Goal: Task Accomplishment & Management: Manage account settings

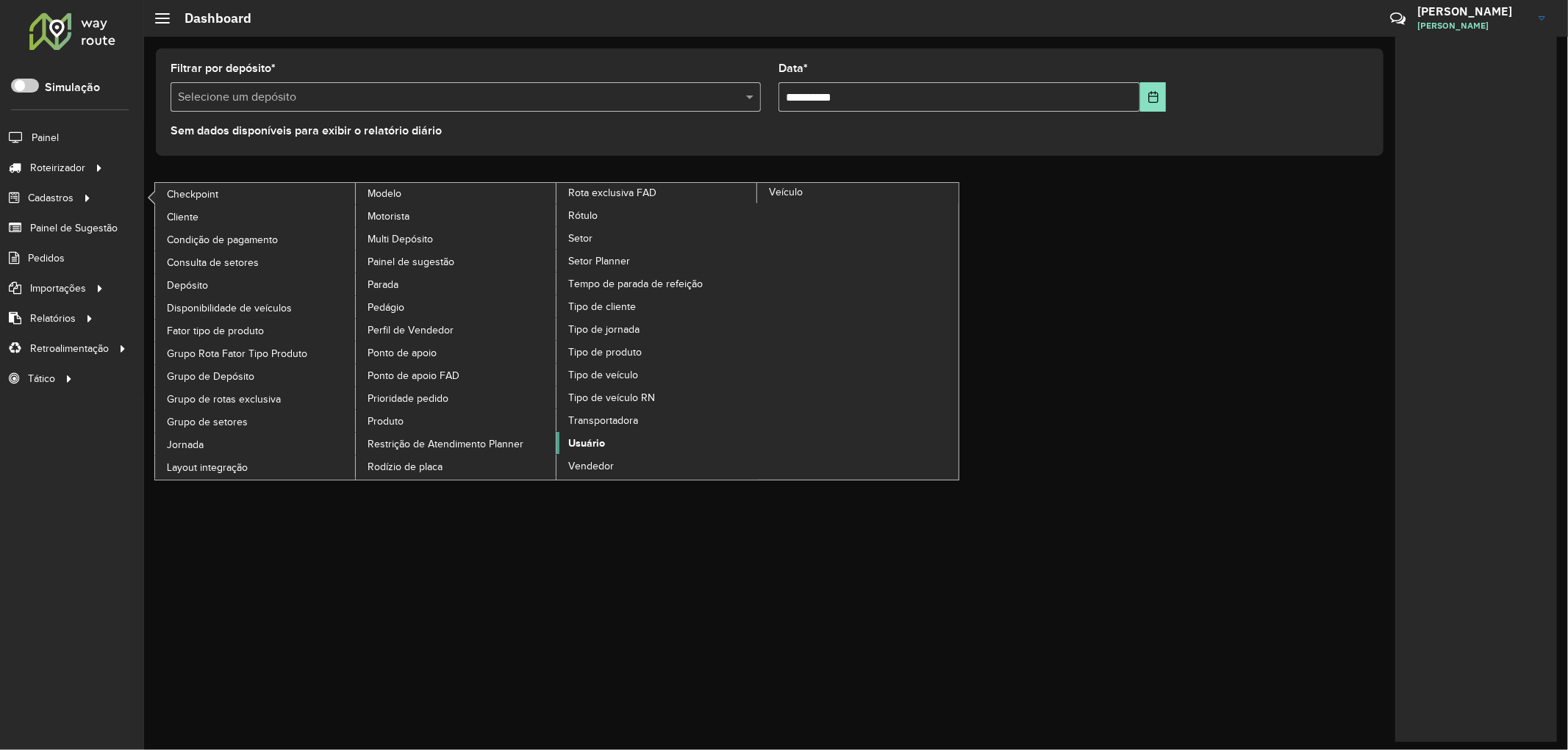
click at [605, 435] on span "Usuário" at bounding box center [586, 443] width 37 height 15
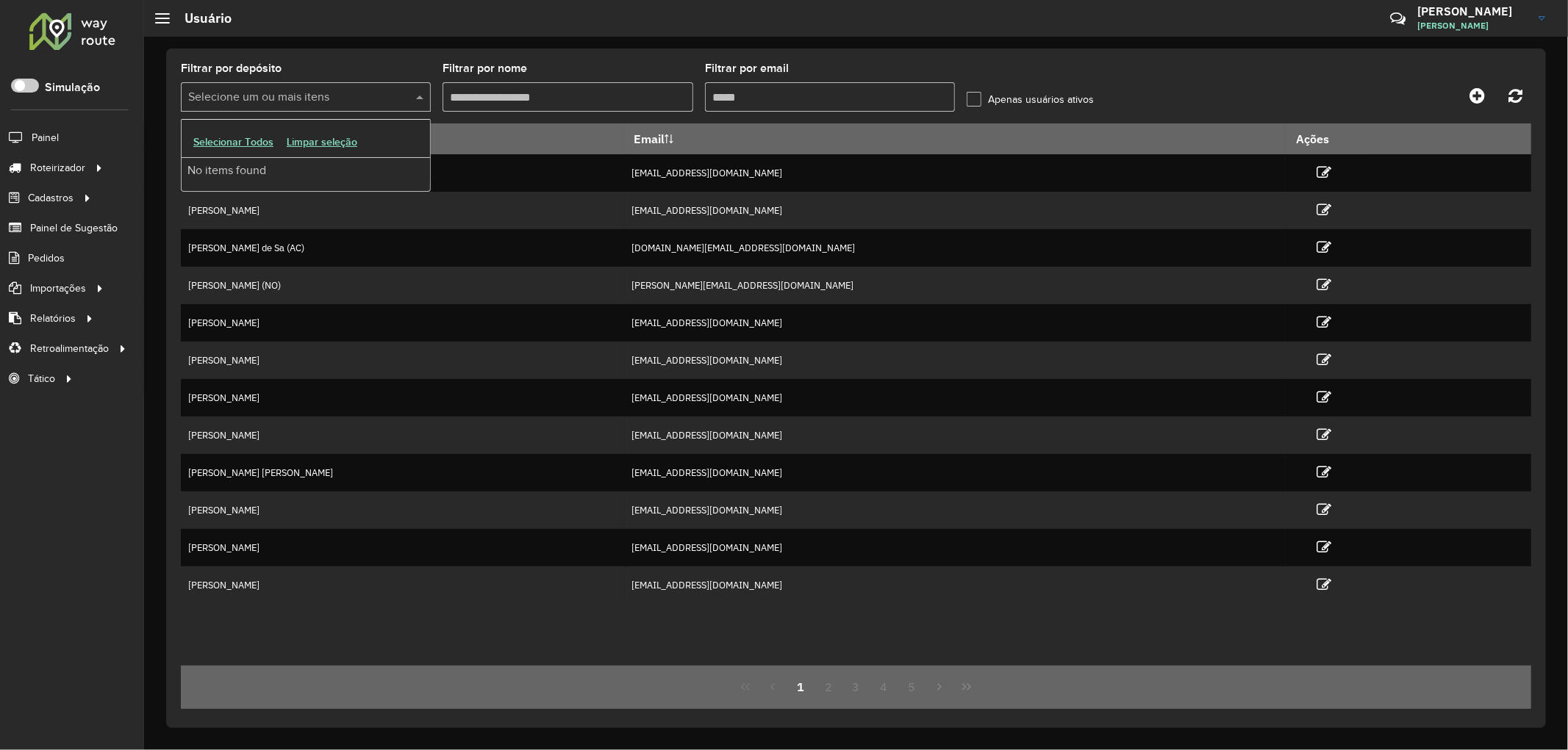
click at [254, 98] on input "text" at bounding box center [299, 98] width 228 height 18
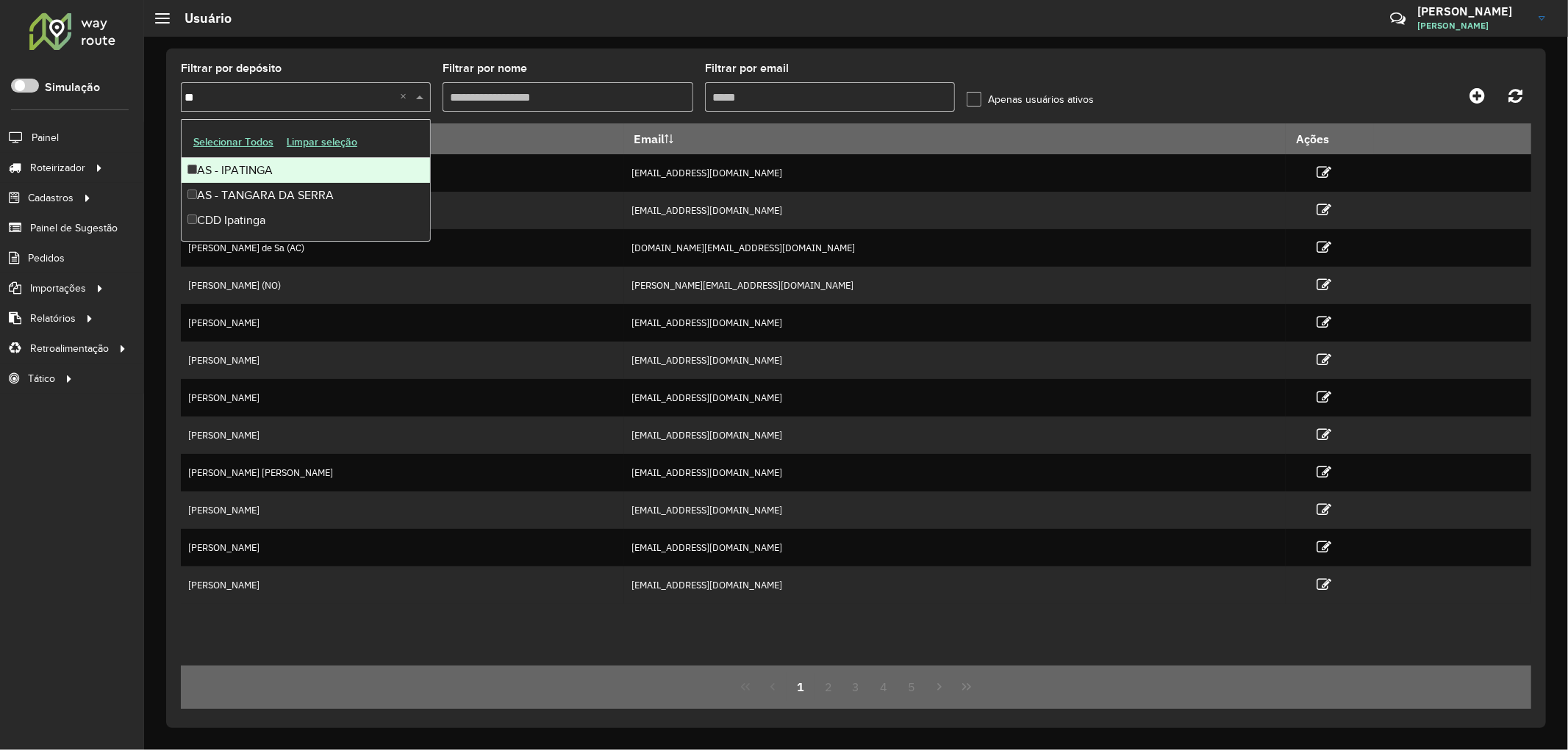
type input "*"
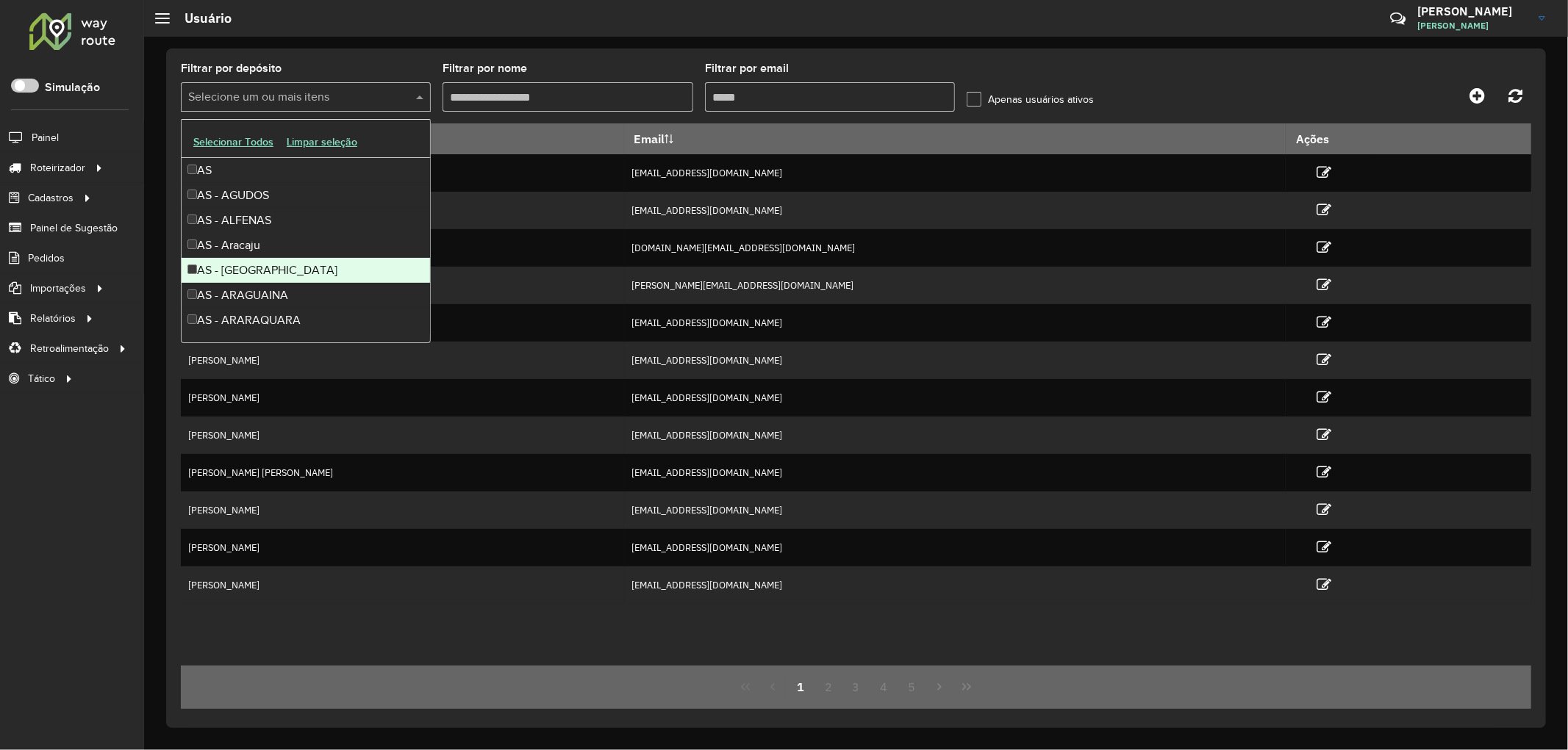
click at [863, 55] on div "Filtrar por depósito Selecione um ou mais itens Filtrar por nome Filtrar por em…" at bounding box center [855, 388] width 1380 height 679
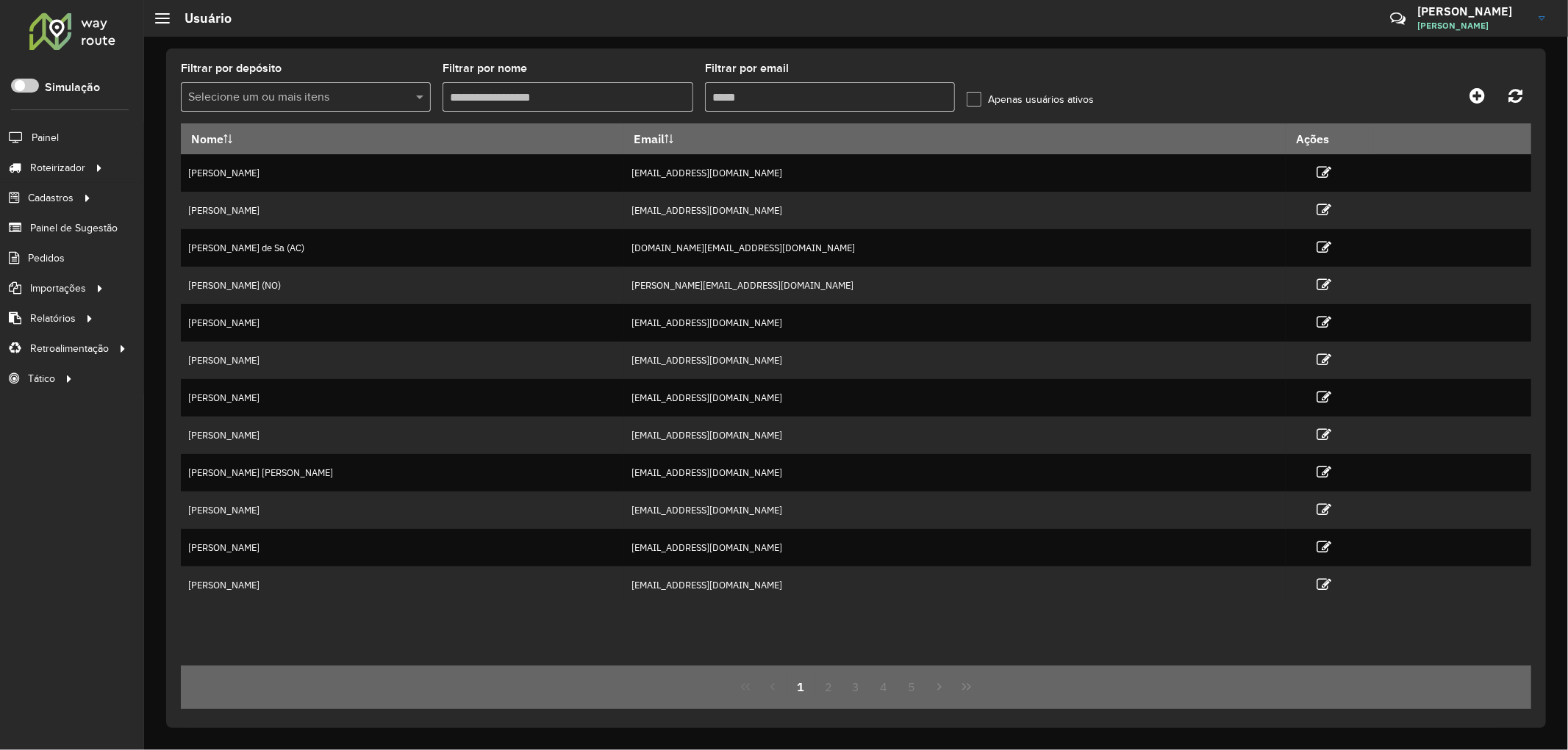
click at [532, 100] on input "Filtrar por nome" at bounding box center [567, 97] width 250 height 30
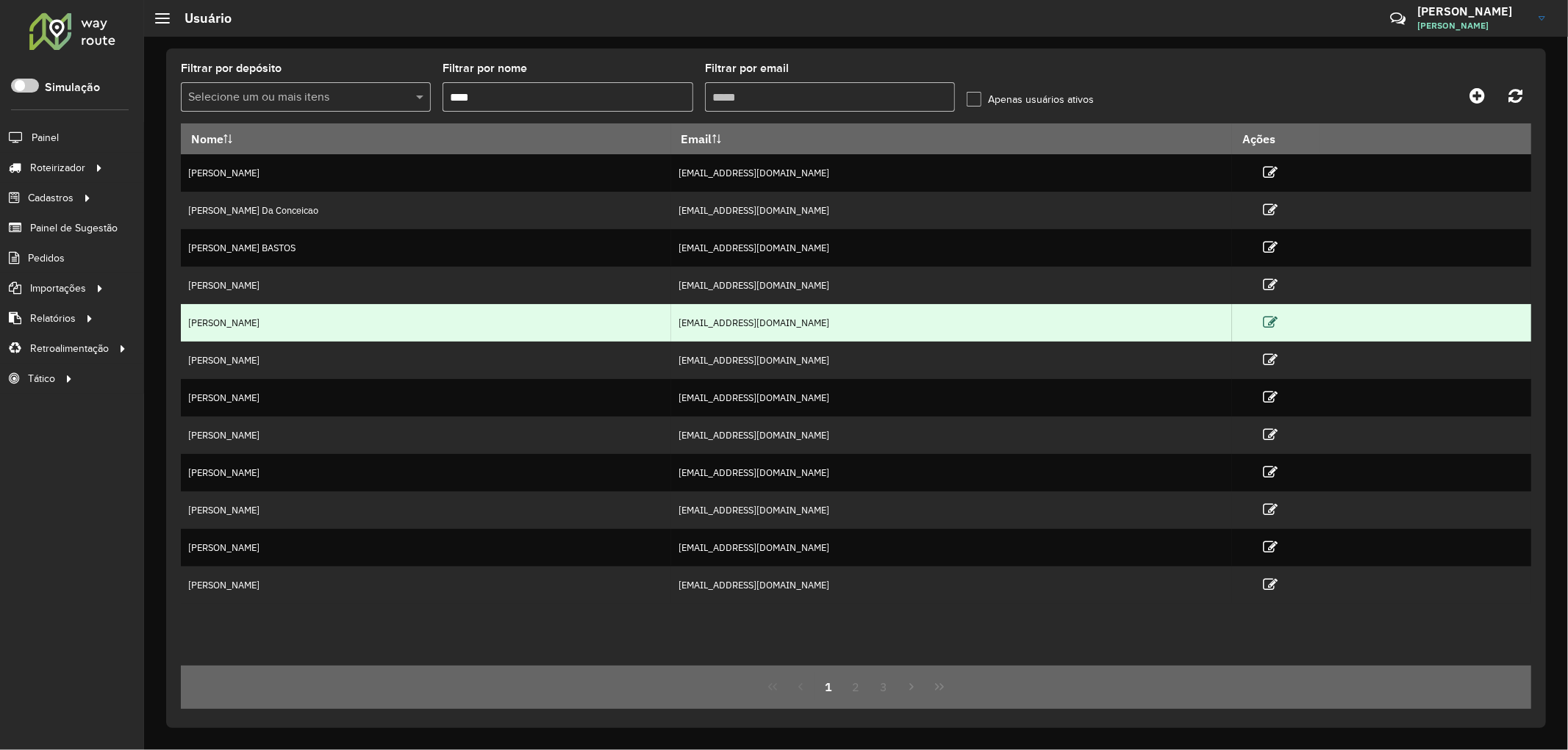
type input "****"
click at [1278, 321] on icon at bounding box center [1270, 323] width 14 height 14
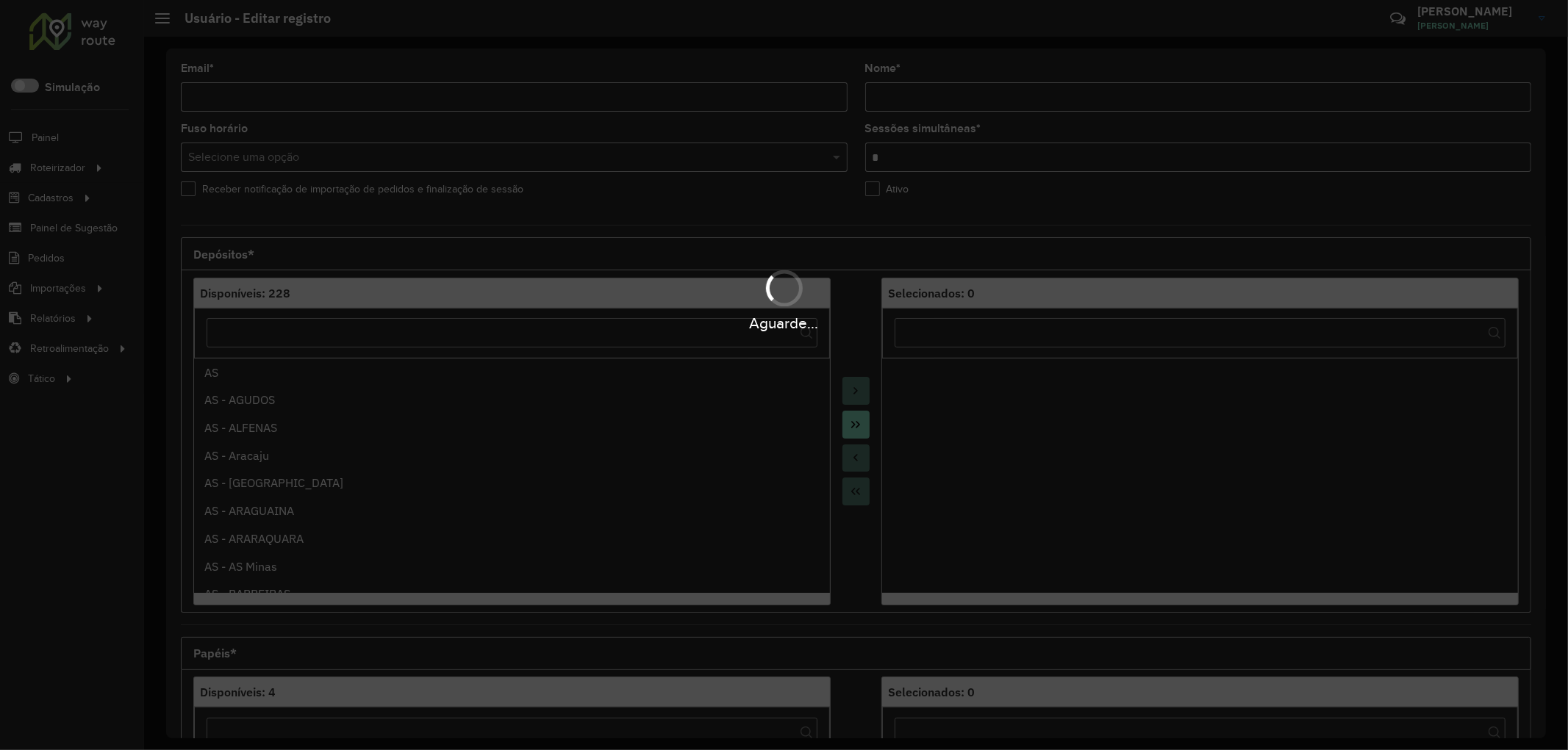
type input "**********"
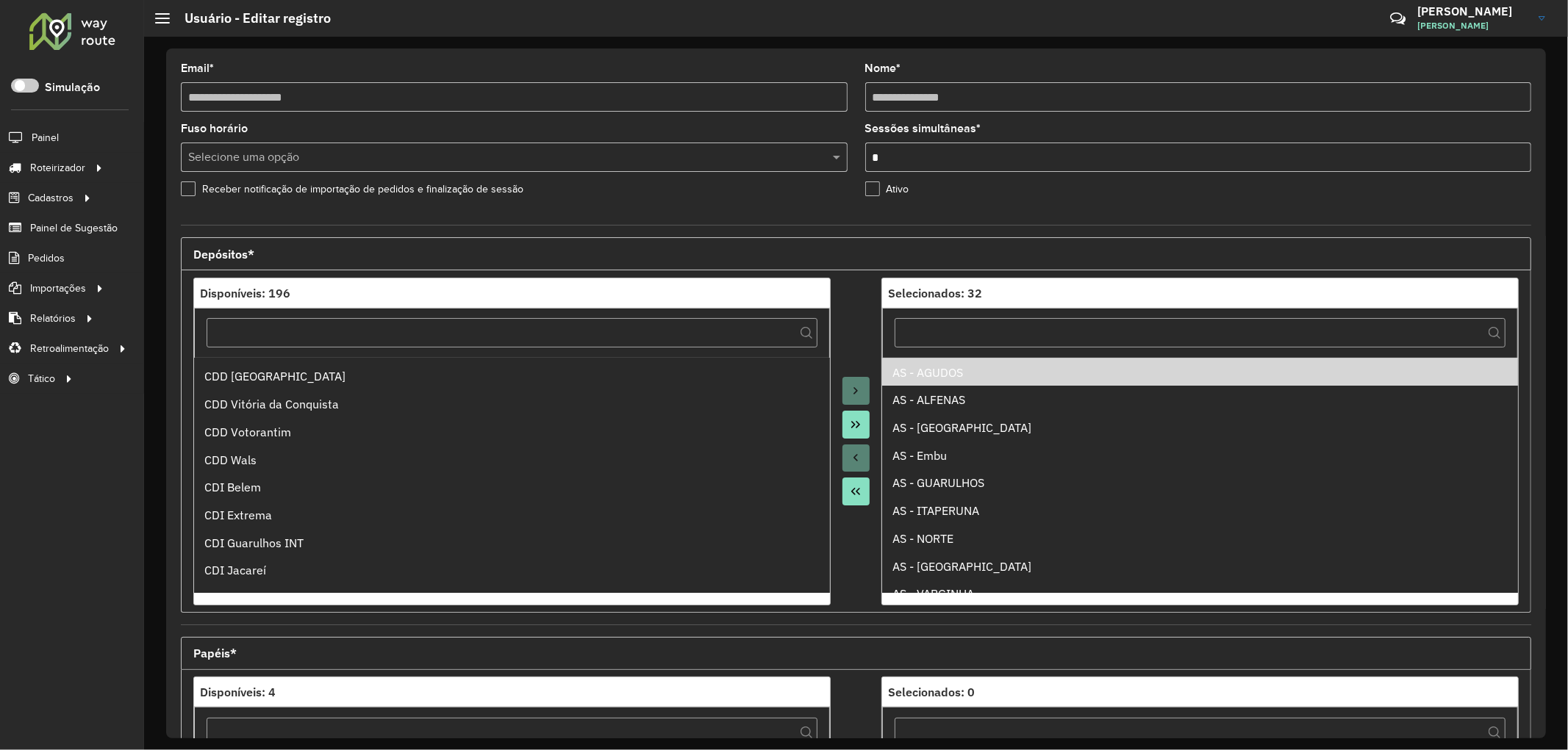
click at [973, 471] on ul "AS - AGUDOS AS - ALFENAS AS - [GEOGRAPHIC_DATA] [GEOGRAPHIC_DATA] - Embu AS - […" at bounding box center [1200, 475] width 636 height 235
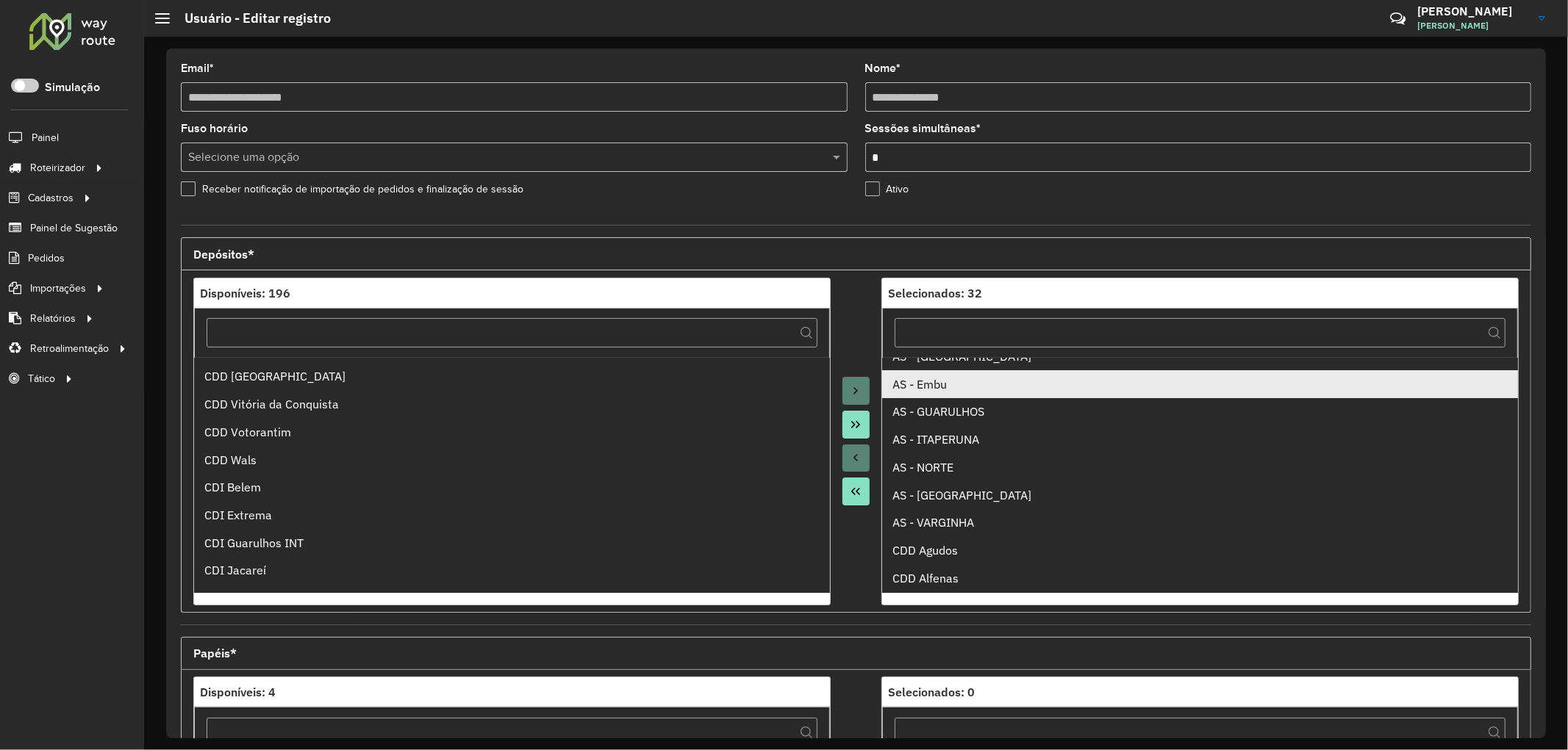
scroll to position [245, 0]
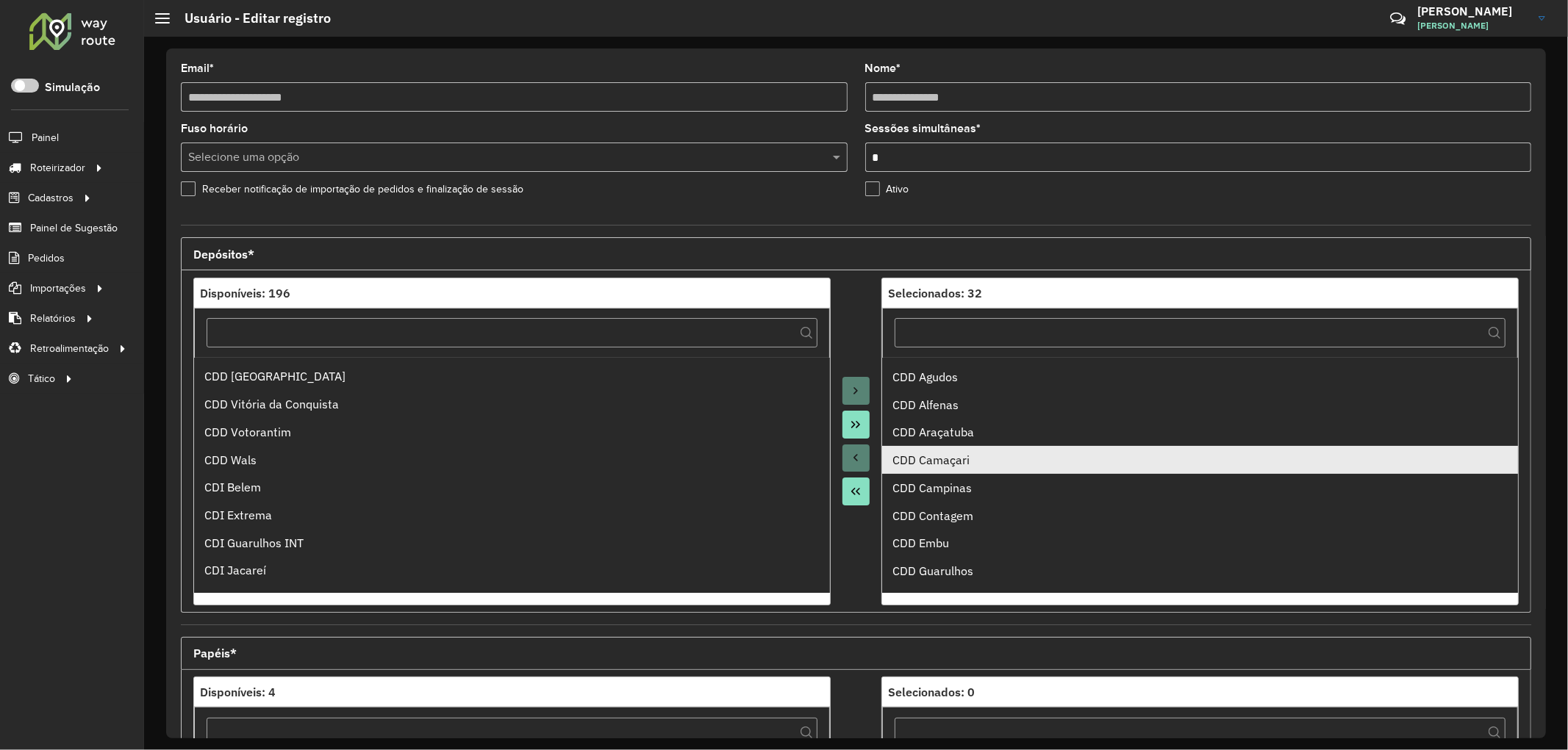
click at [966, 466] on div "CDD Camaçari" at bounding box center [1200, 460] width 615 height 18
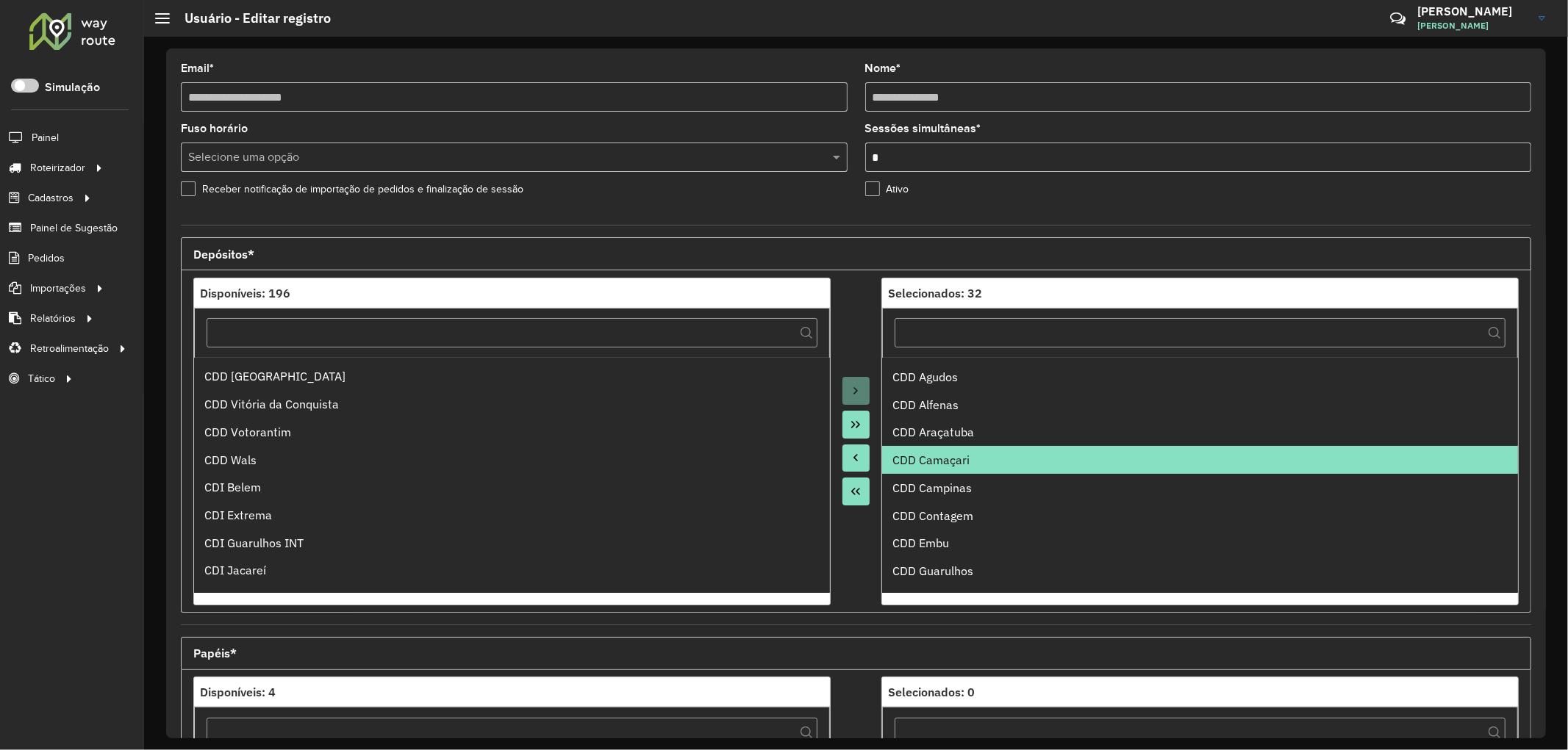
click at [864, 460] on button "Move to Source" at bounding box center [856, 458] width 28 height 28
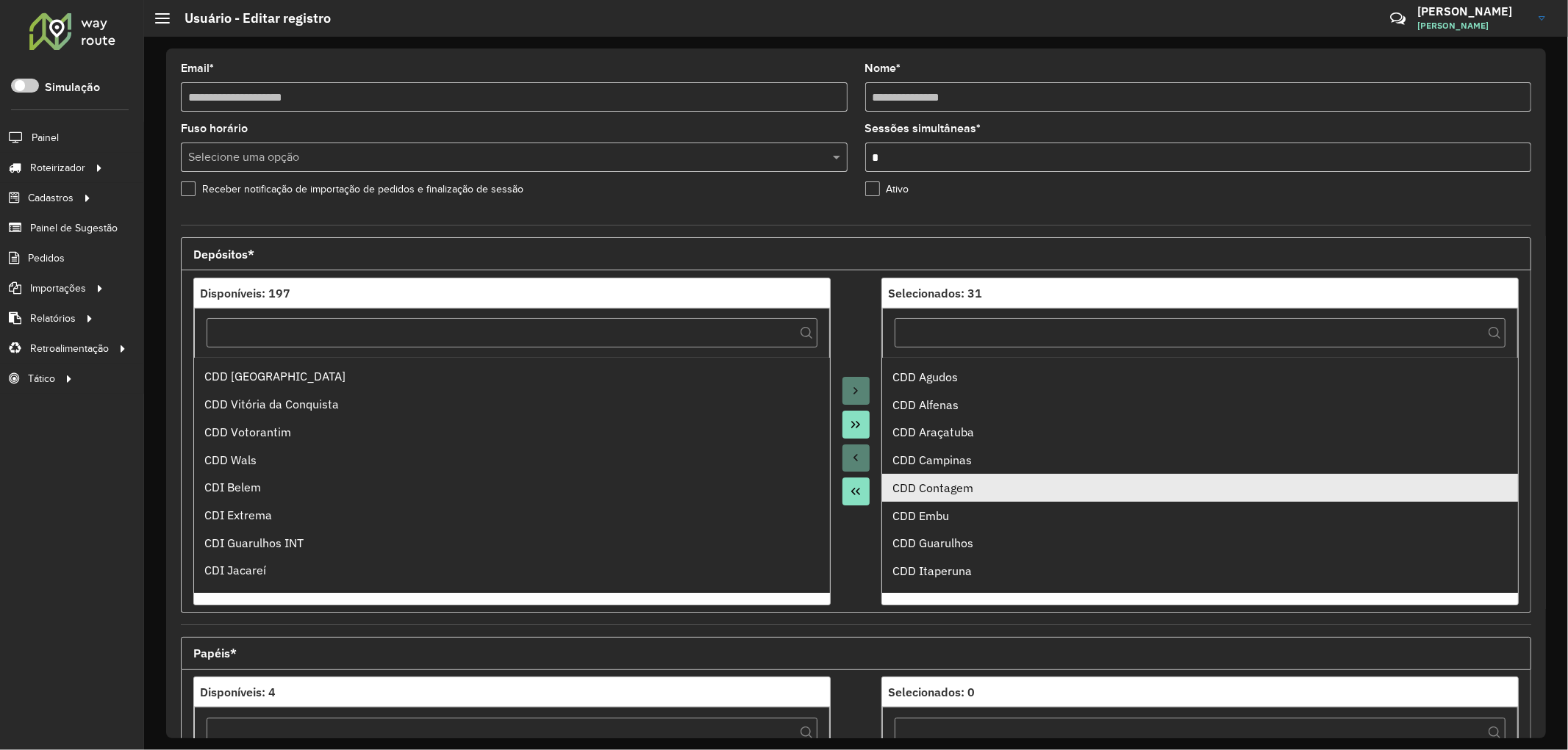
scroll to position [0, 0]
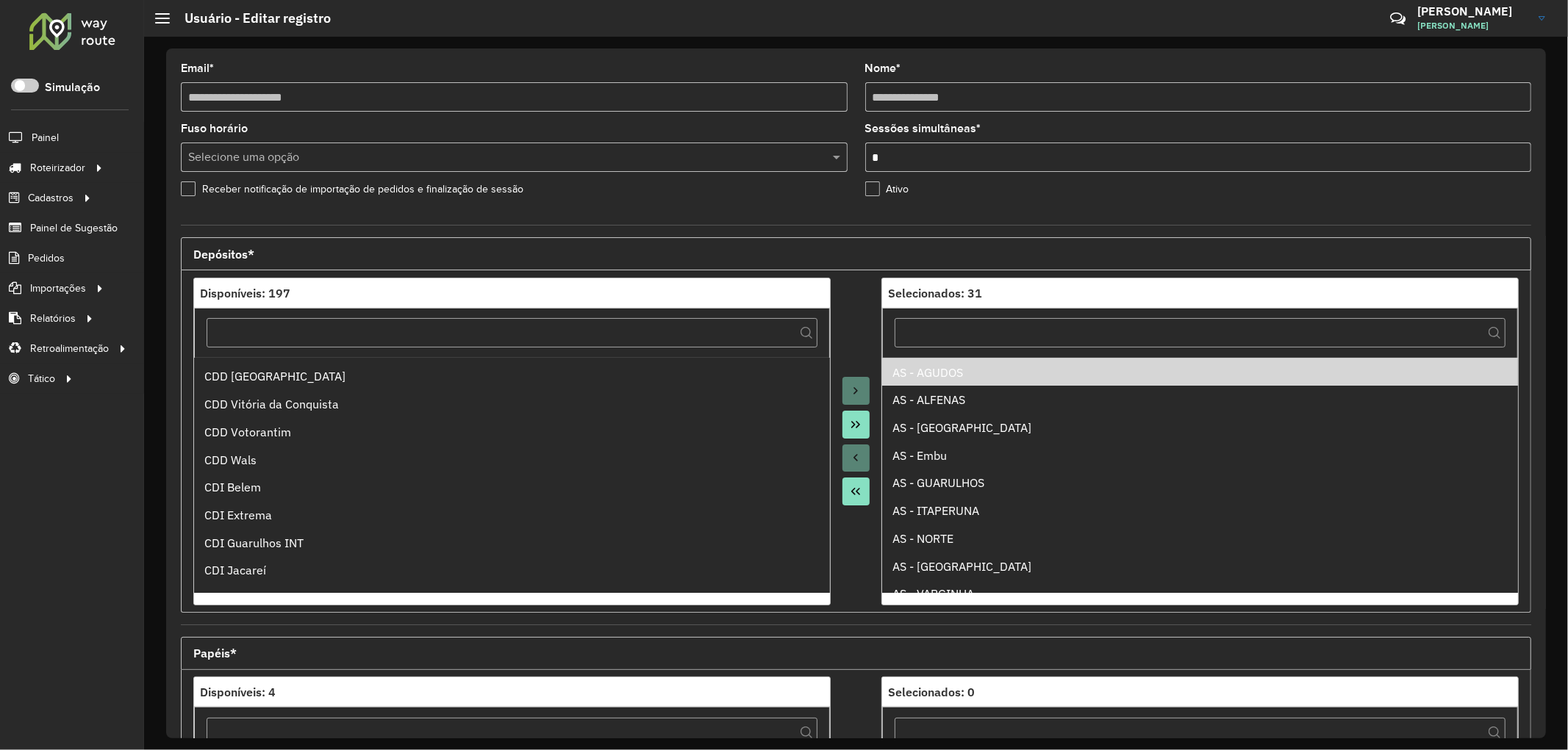
click at [981, 484] on ul "AS - AGUDOS AS - ALFENAS AS - [GEOGRAPHIC_DATA] AS - Embu AS - [GEOGRAPHIC_DATA…" at bounding box center [1200, 475] width 636 height 235
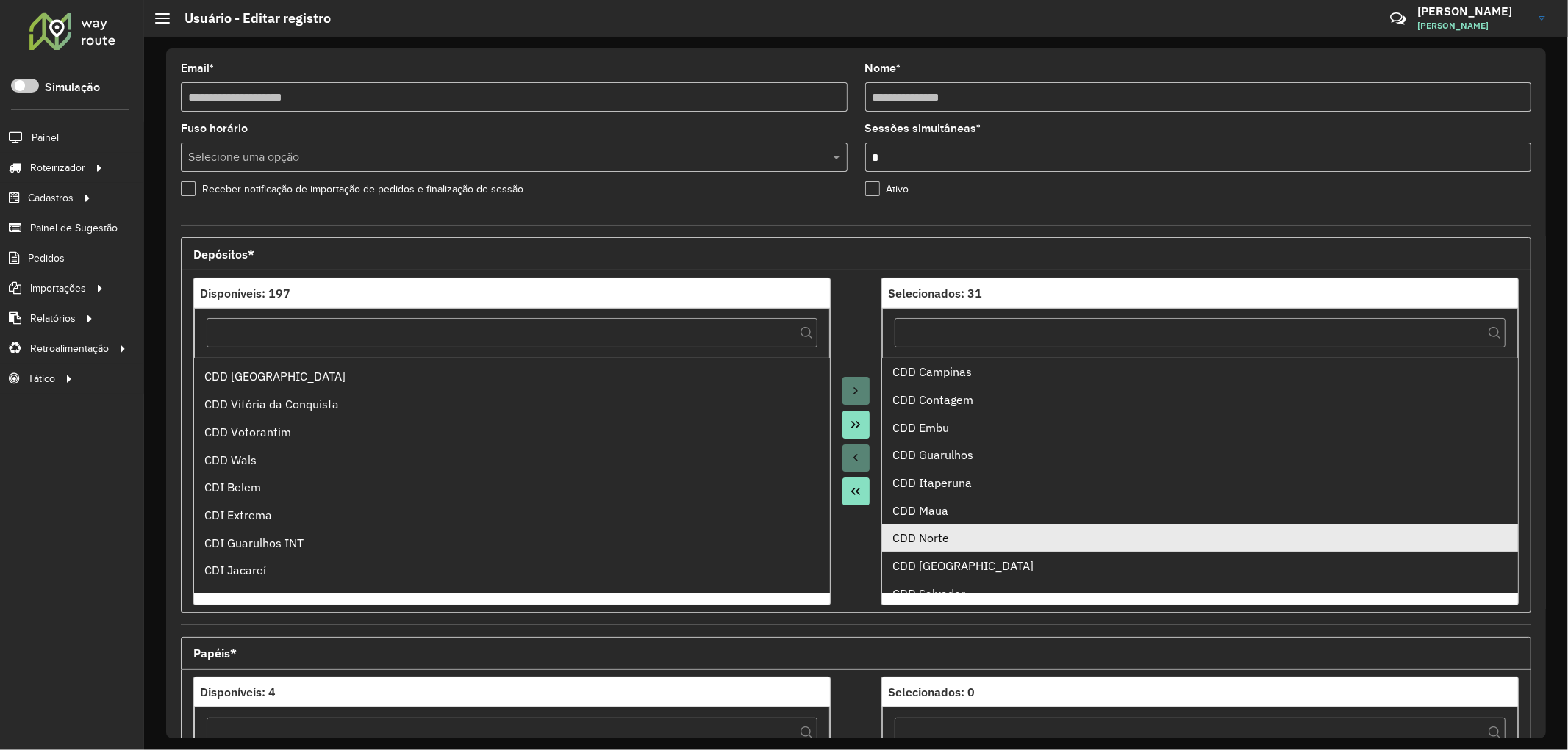
scroll to position [245, 0]
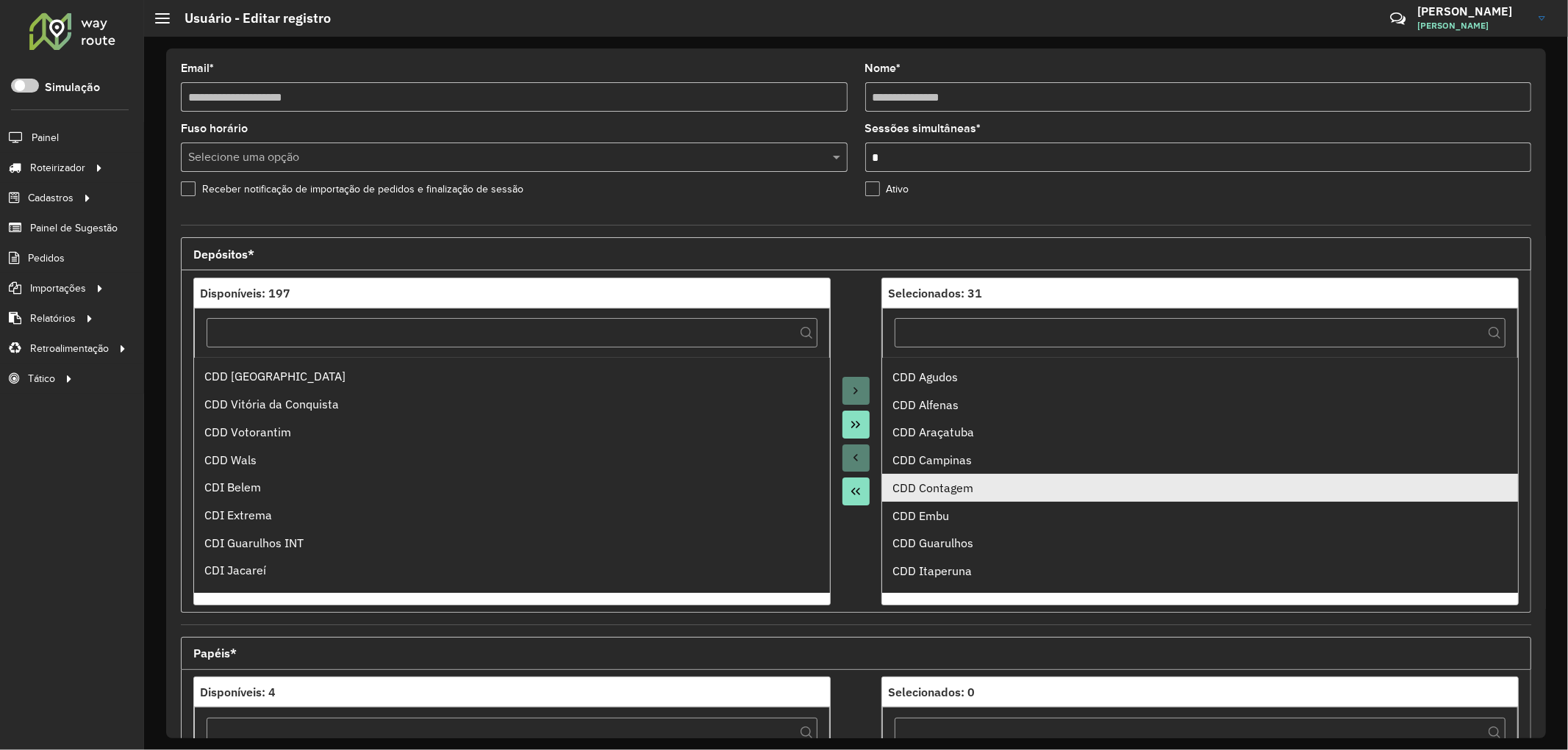
click at [966, 486] on div "CDD Contagem" at bounding box center [1200, 488] width 615 height 18
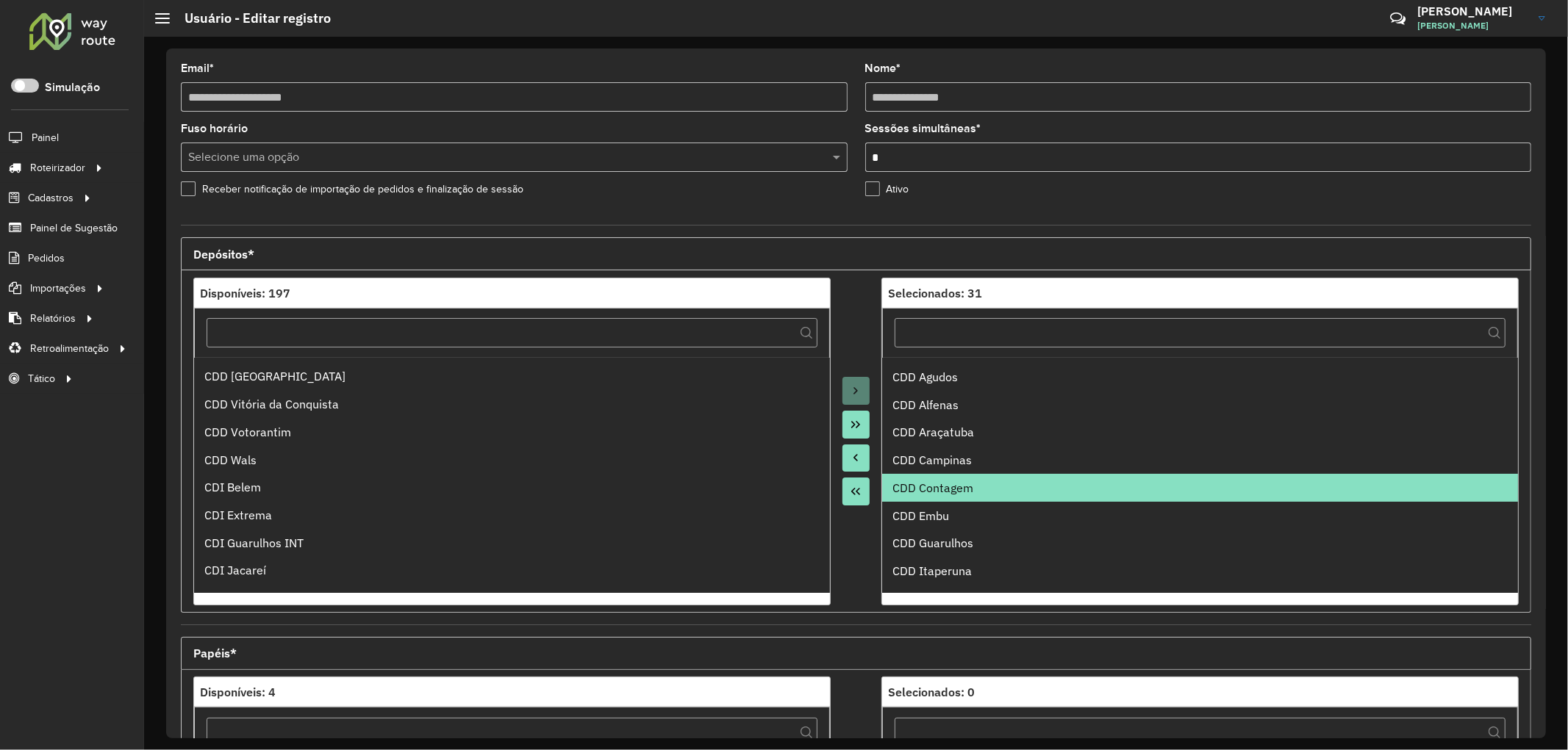
click at [855, 451] on button "Move to Source" at bounding box center [856, 458] width 28 height 28
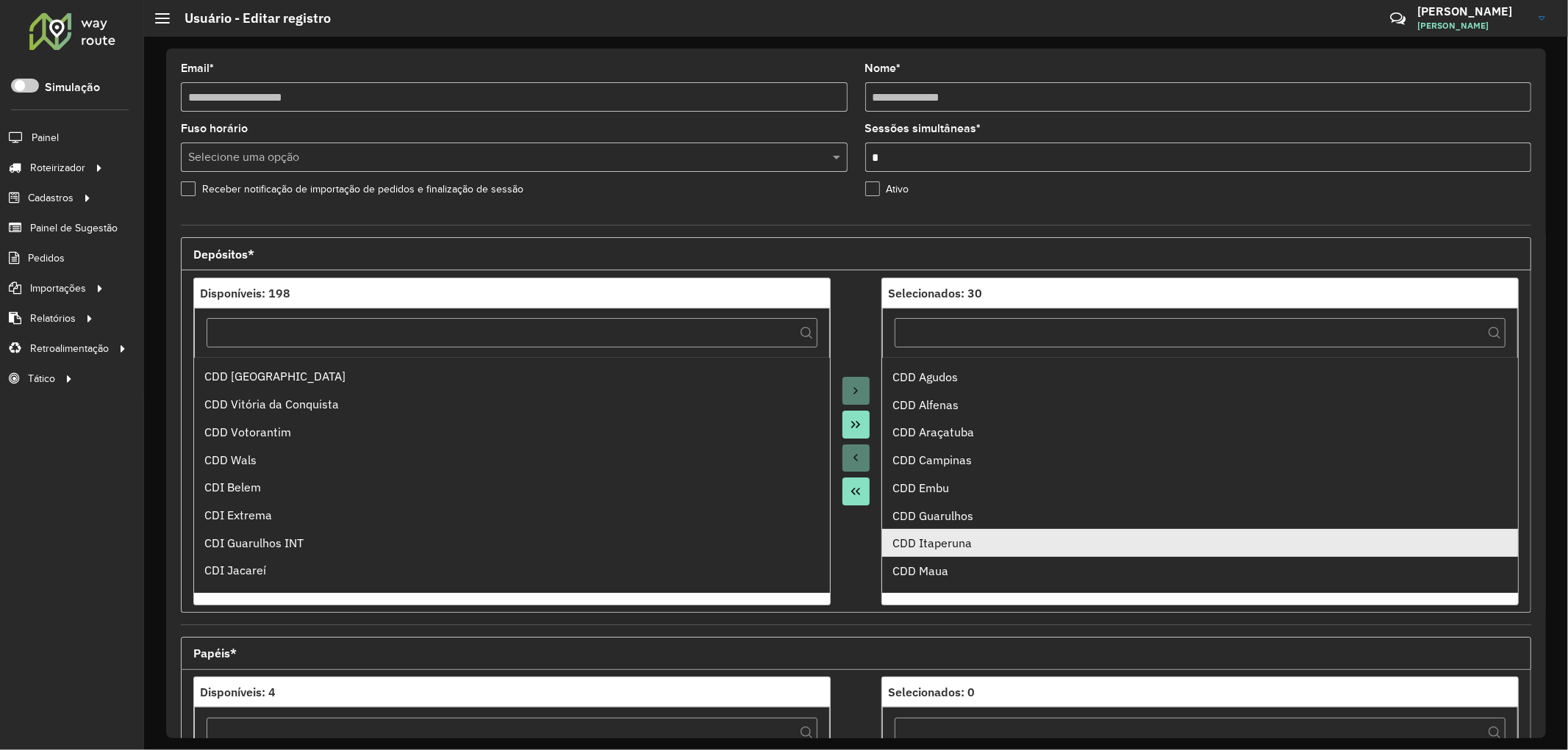
scroll to position [0, 0]
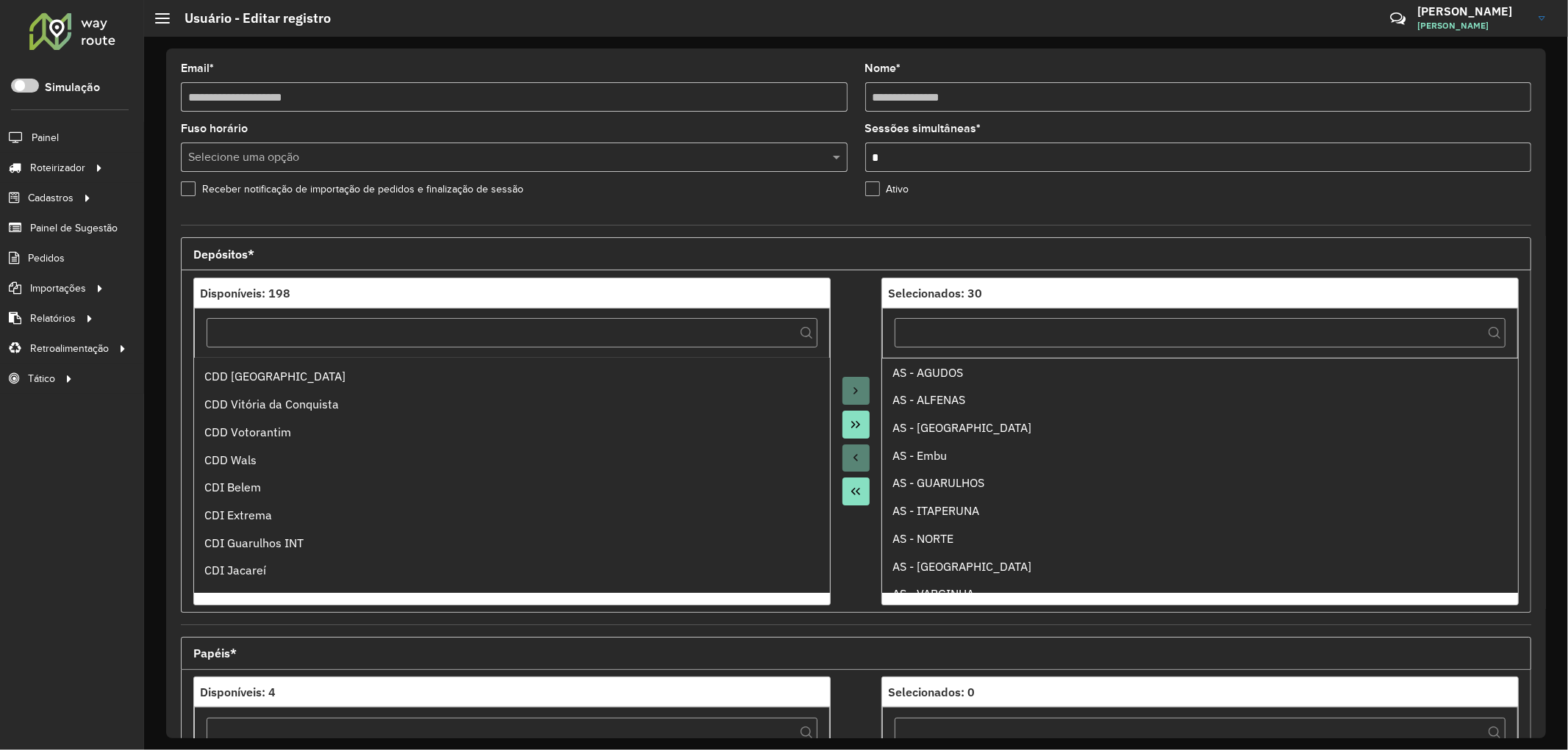
click at [950, 547] on ul "AS - AGUDOS AS - ALFENAS AS - [GEOGRAPHIC_DATA] AS - Embu AS - [GEOGRAPHIC_DATA…" at bounding box center [1200, 475] width 636 height 235
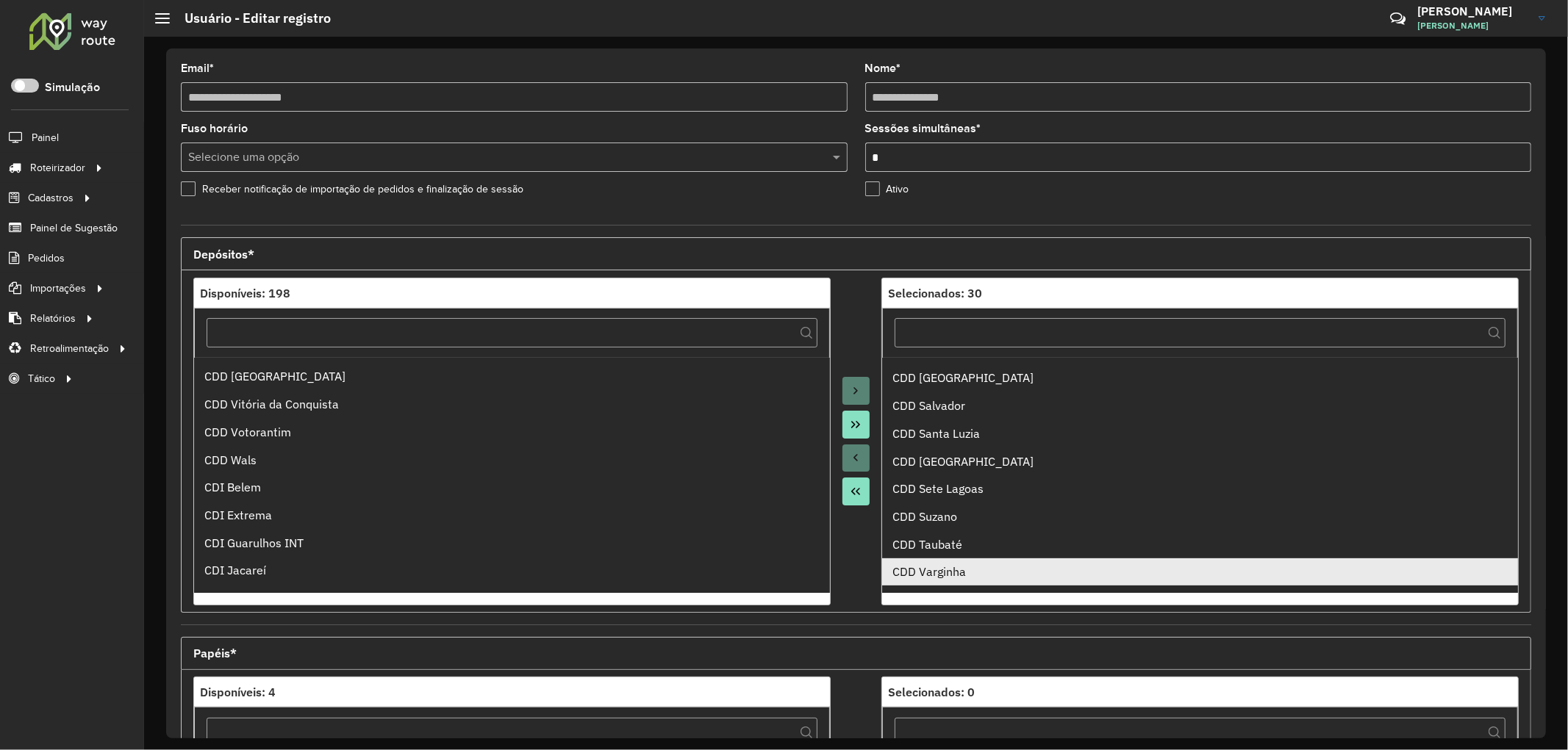
scroll to position [408, 0]
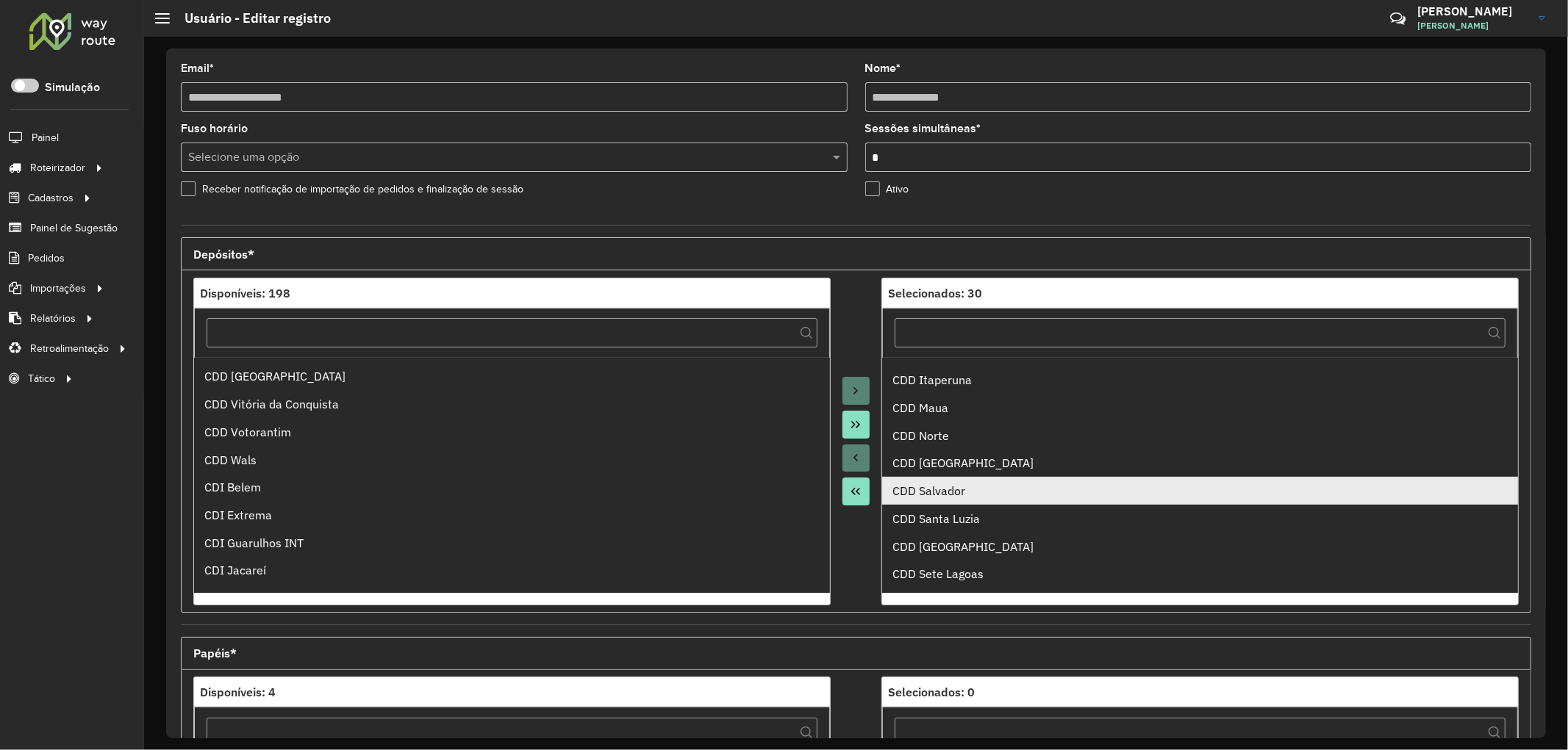
click at [985, 498] on div "CDD Salvador" at bounding box center [1200, 491] width 615 height 18
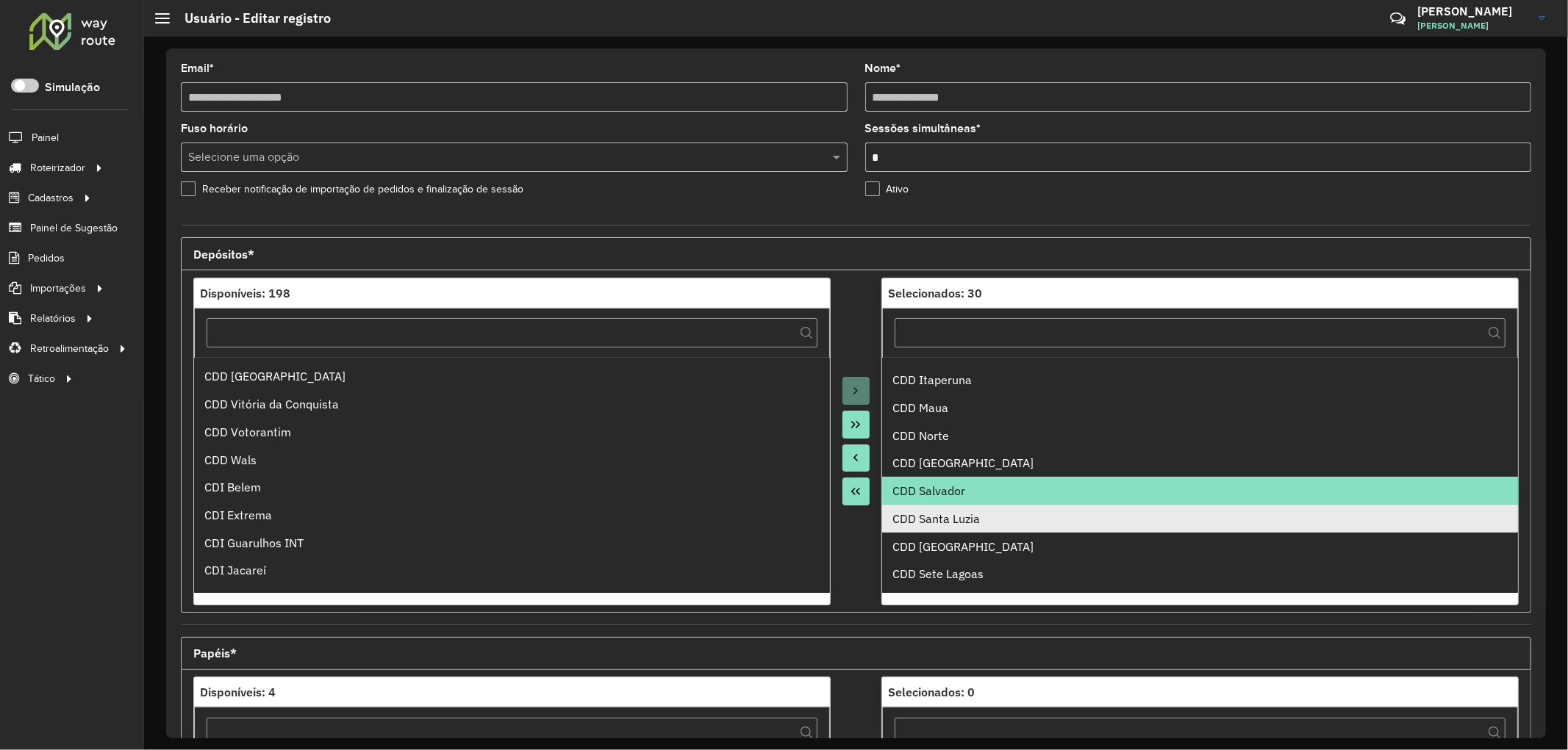
click at [969, 512] on div "CDD Santa Luzia" at bounding box center [1200, 519] width 615 height 18
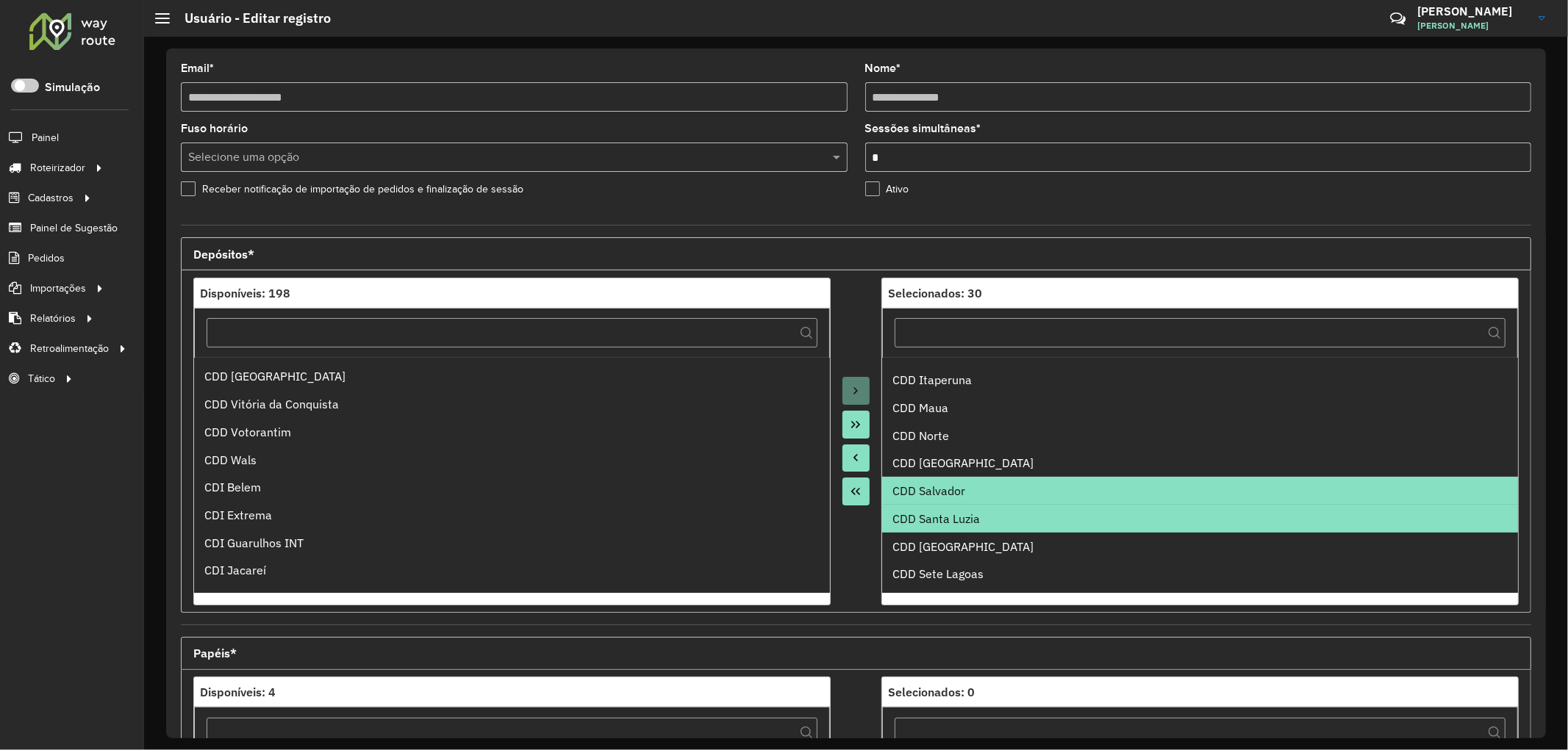
click at [851, 451] on button "Move to Source" at bounding box center [856, 458] width 28 height 28
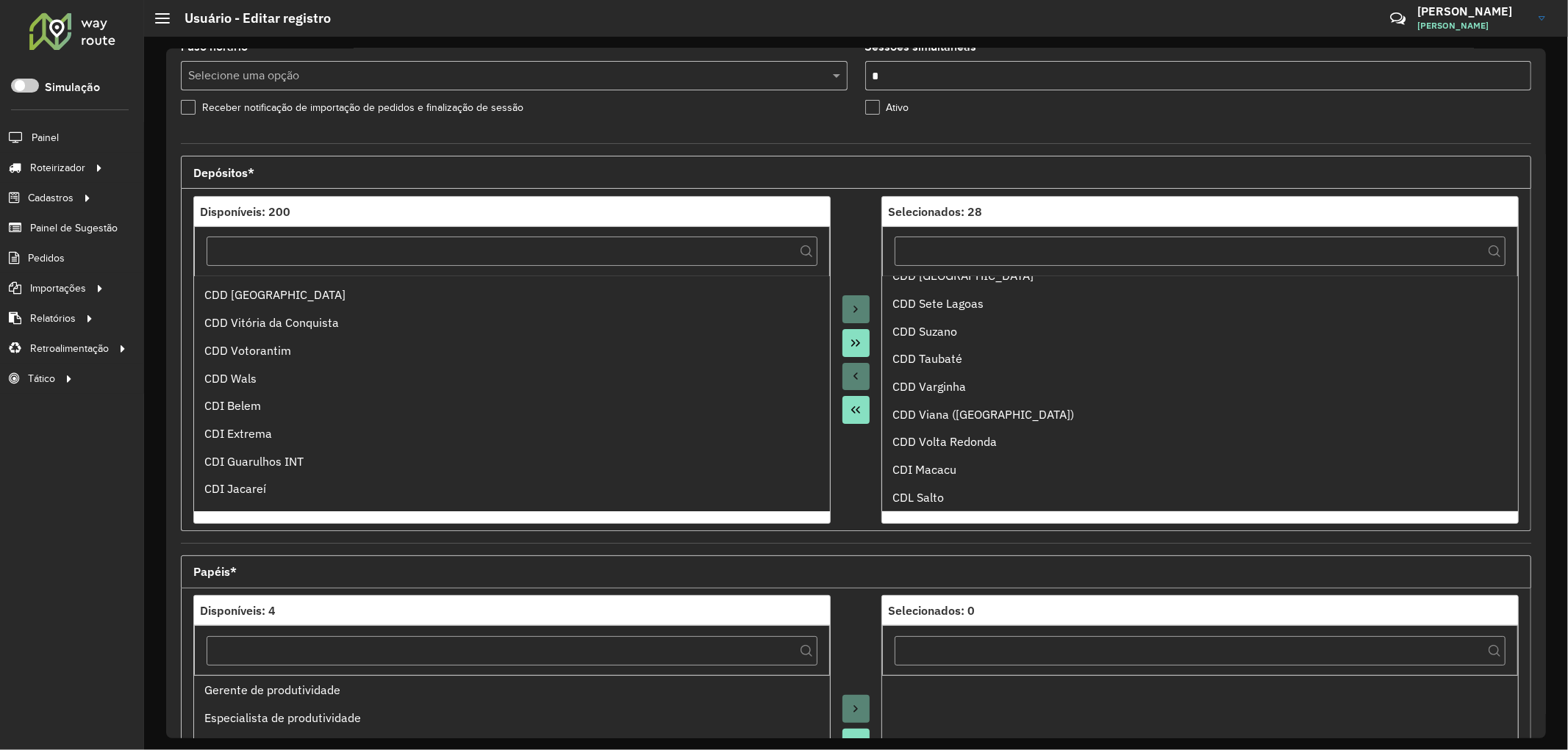
scroll to position [0, 0]
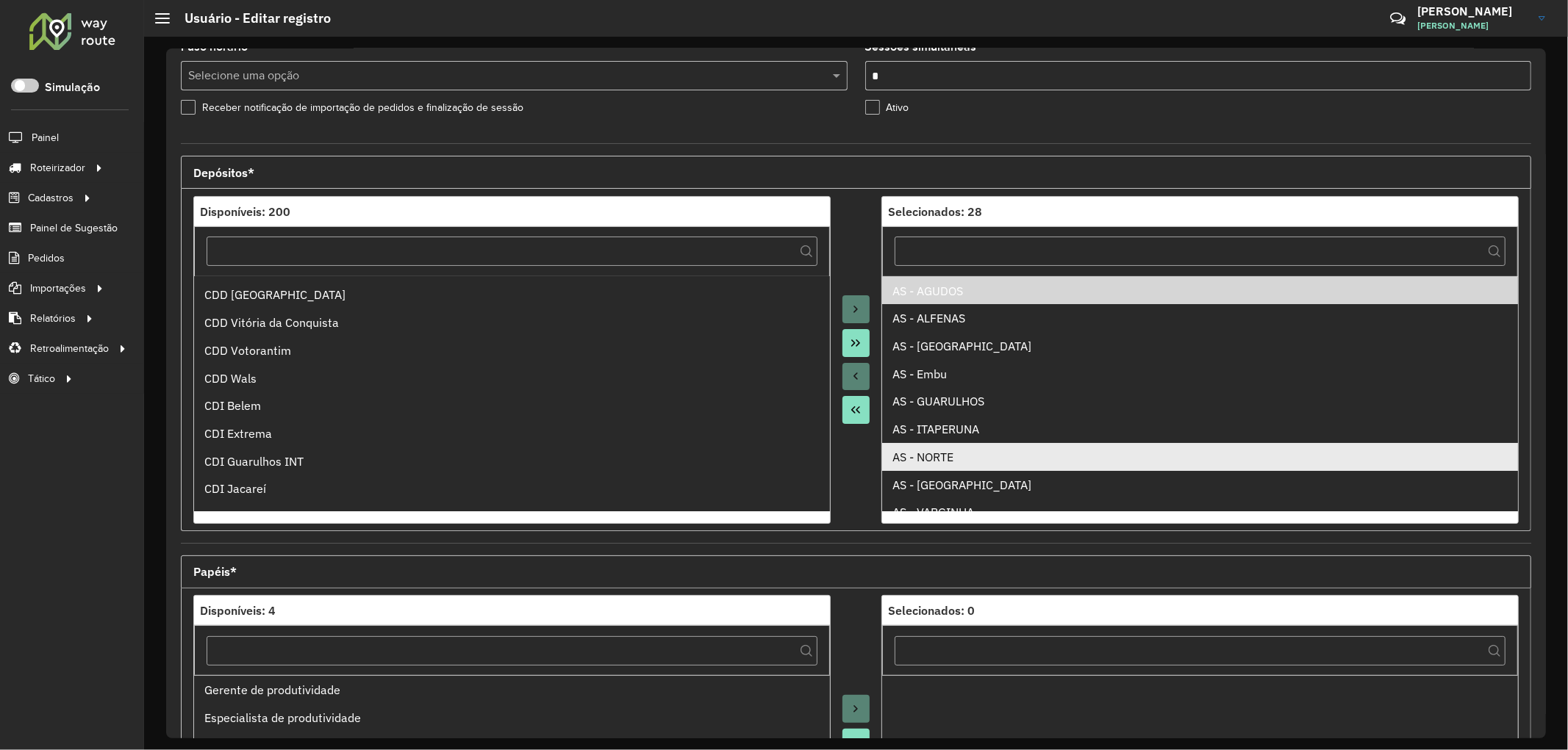
click at [929, 451] on ul "AS - AGUDOS AS - ALFENAS AS - [GEOGRAPHIC_DATA] AS - Embu AS - [GEOGRAPHIC_DATA…" at bounding box center [1200, 393] width 636 height 235
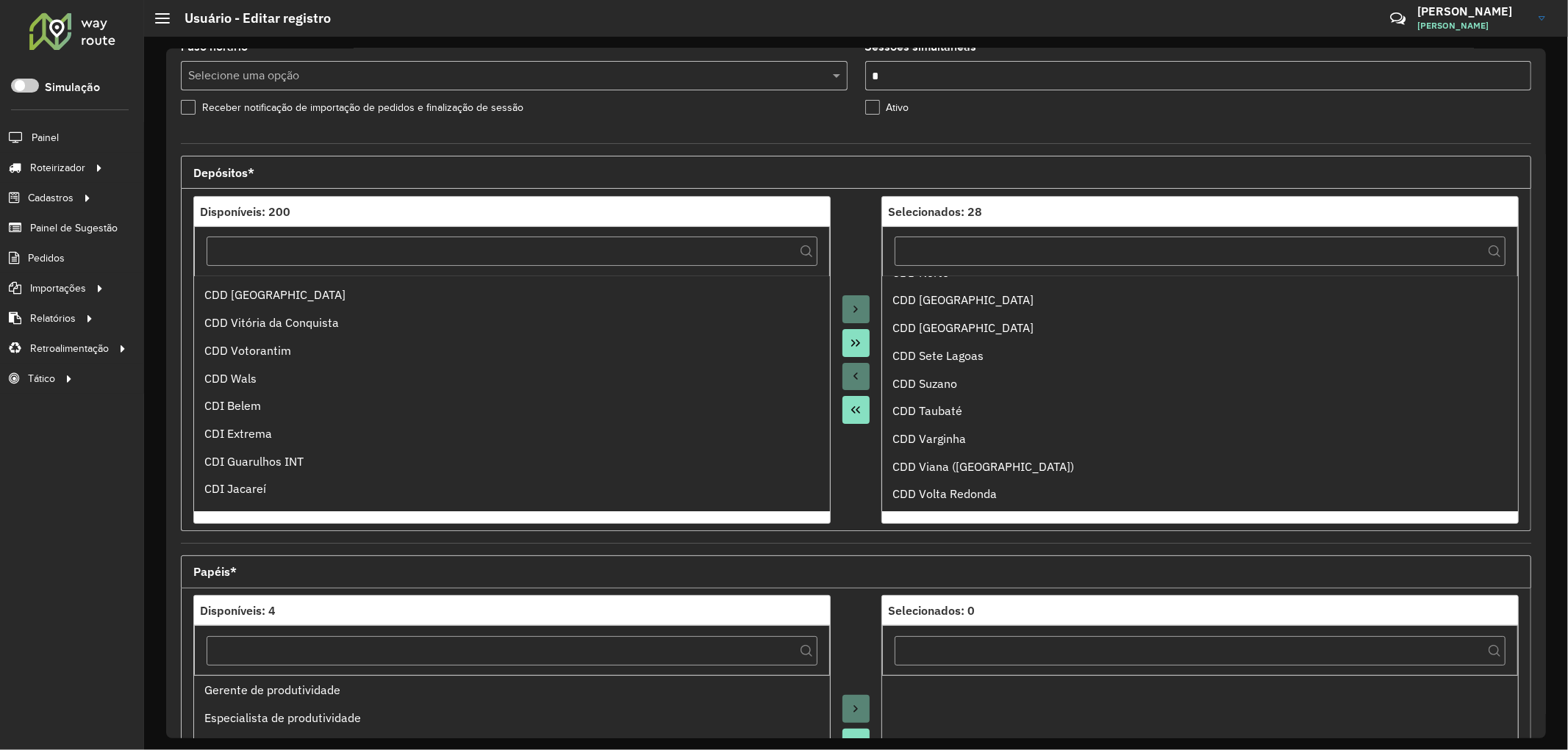
scroll to position [541, 0]
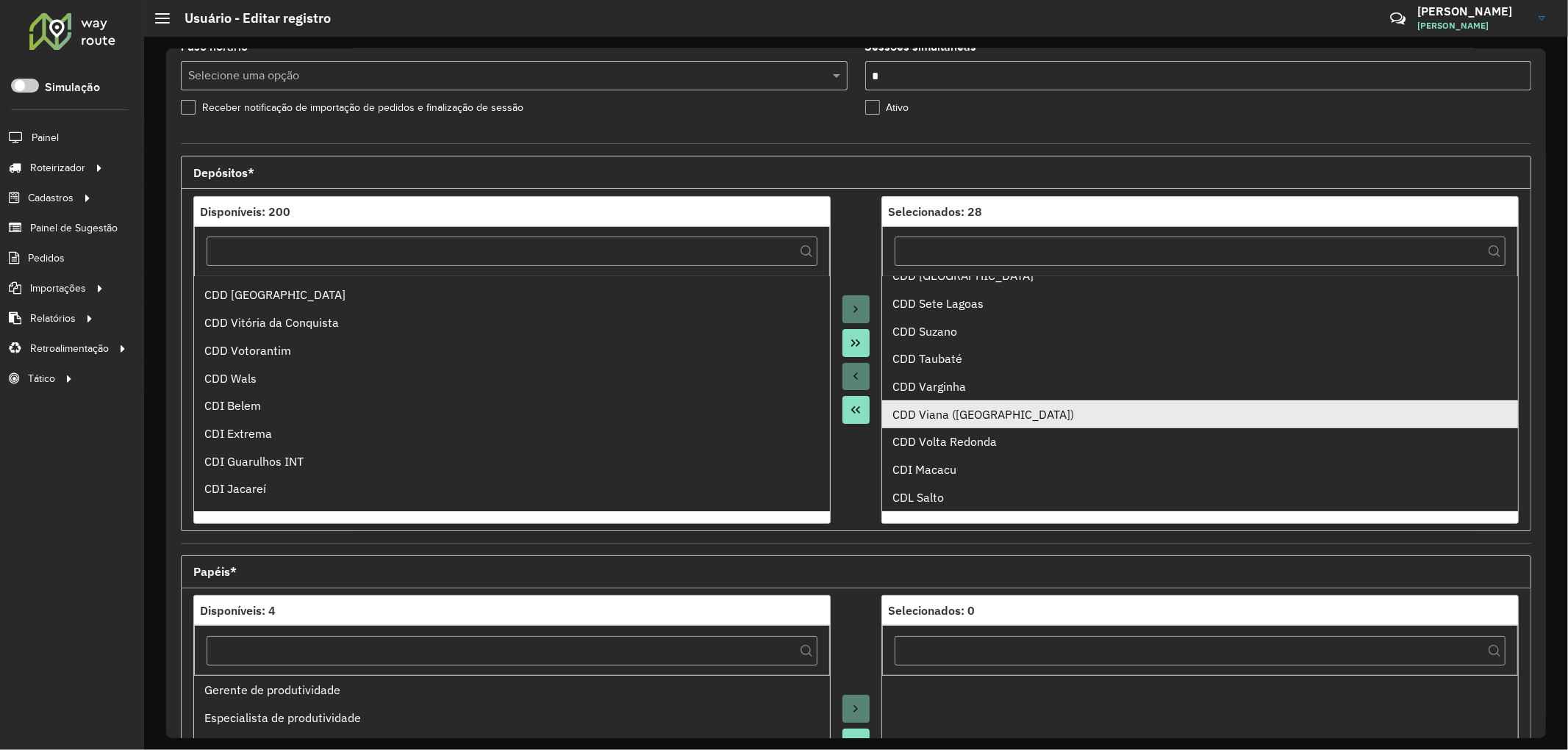
click at [949, 417] on div "CDD Viana ([GEOGRAPHIC_DATA])" at bounding box center [1200, 415] width 615 height 18
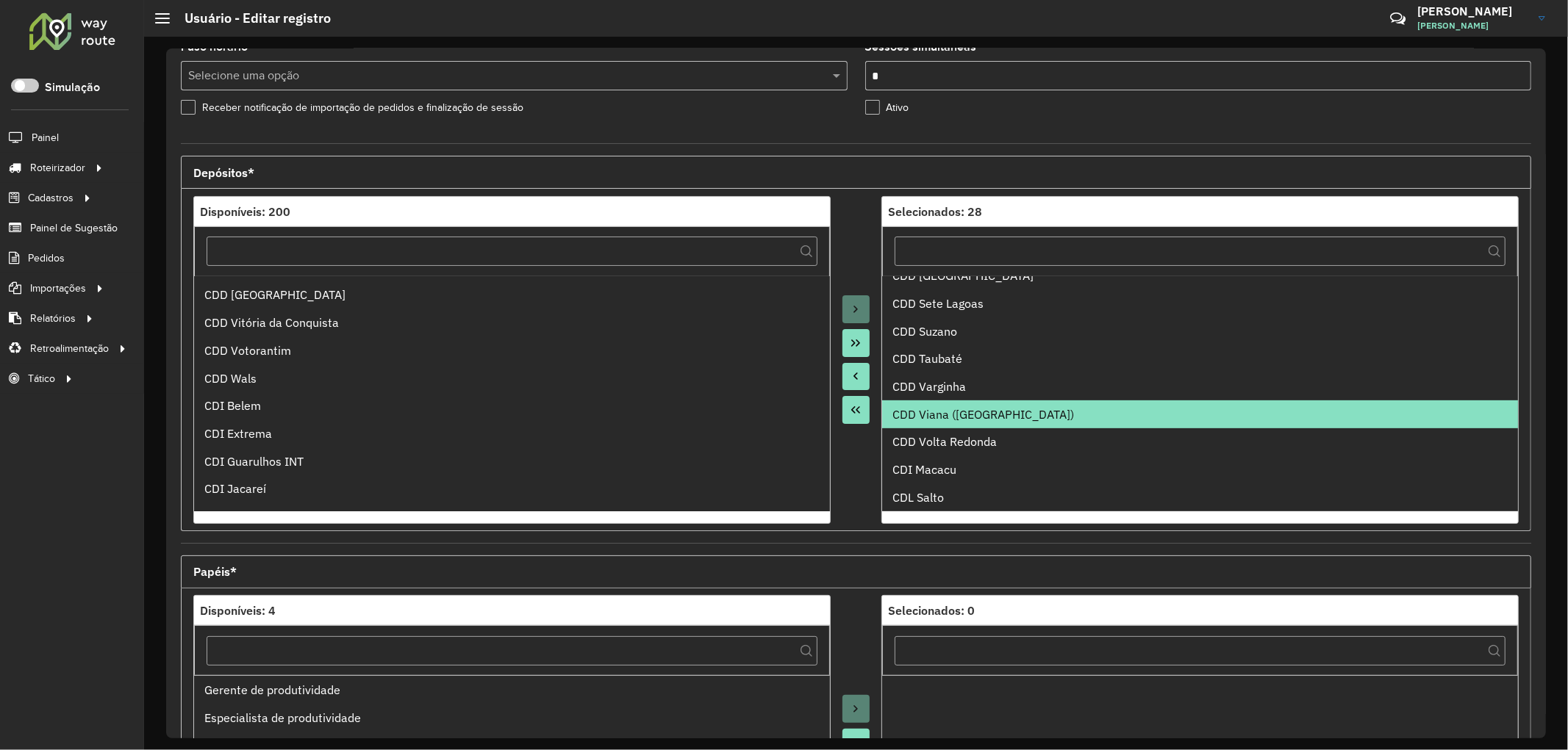
click at [850, 378] on icon "Move to Source" at bounding box center [855, 375] width 12 height 12
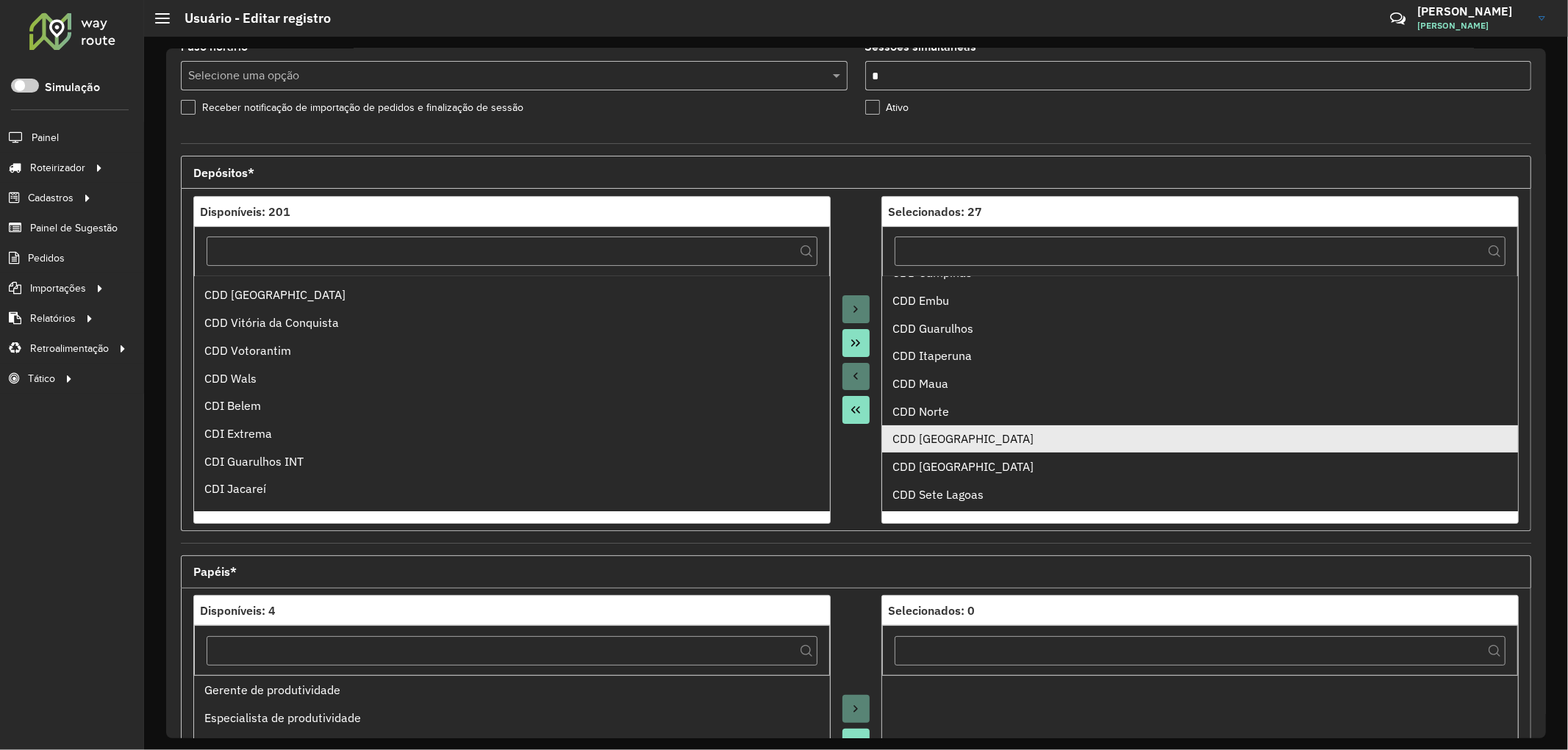
scroll to position [0, 0]
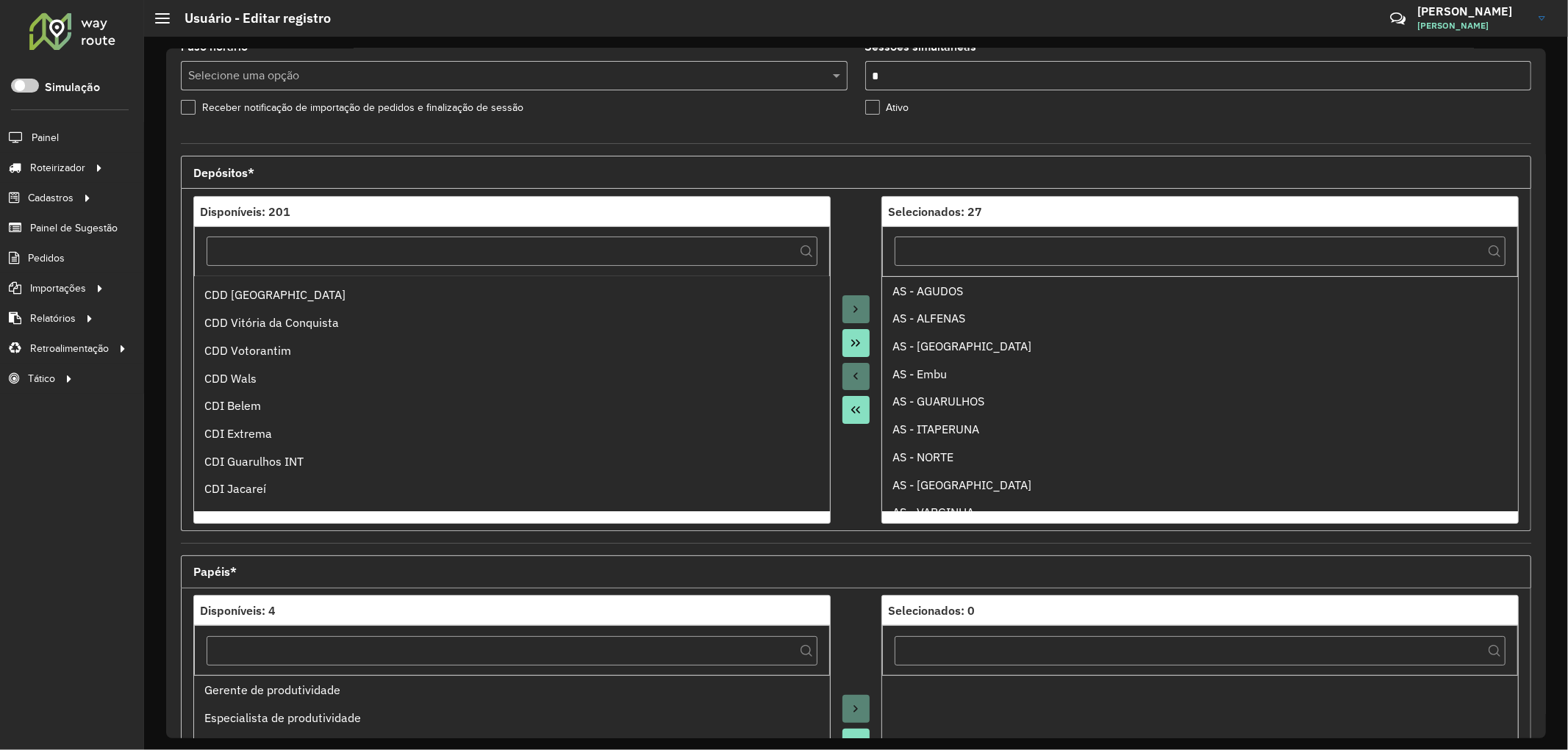
click at [983, 447] on ul "AS - AGUDOS AS - ALFENAS AS - [GEOGRAPHIC_DATA] AS - Embu AS - [GEOGRAPHIC_DATA…" at bounding box center [1200, 393] width 636 height 235
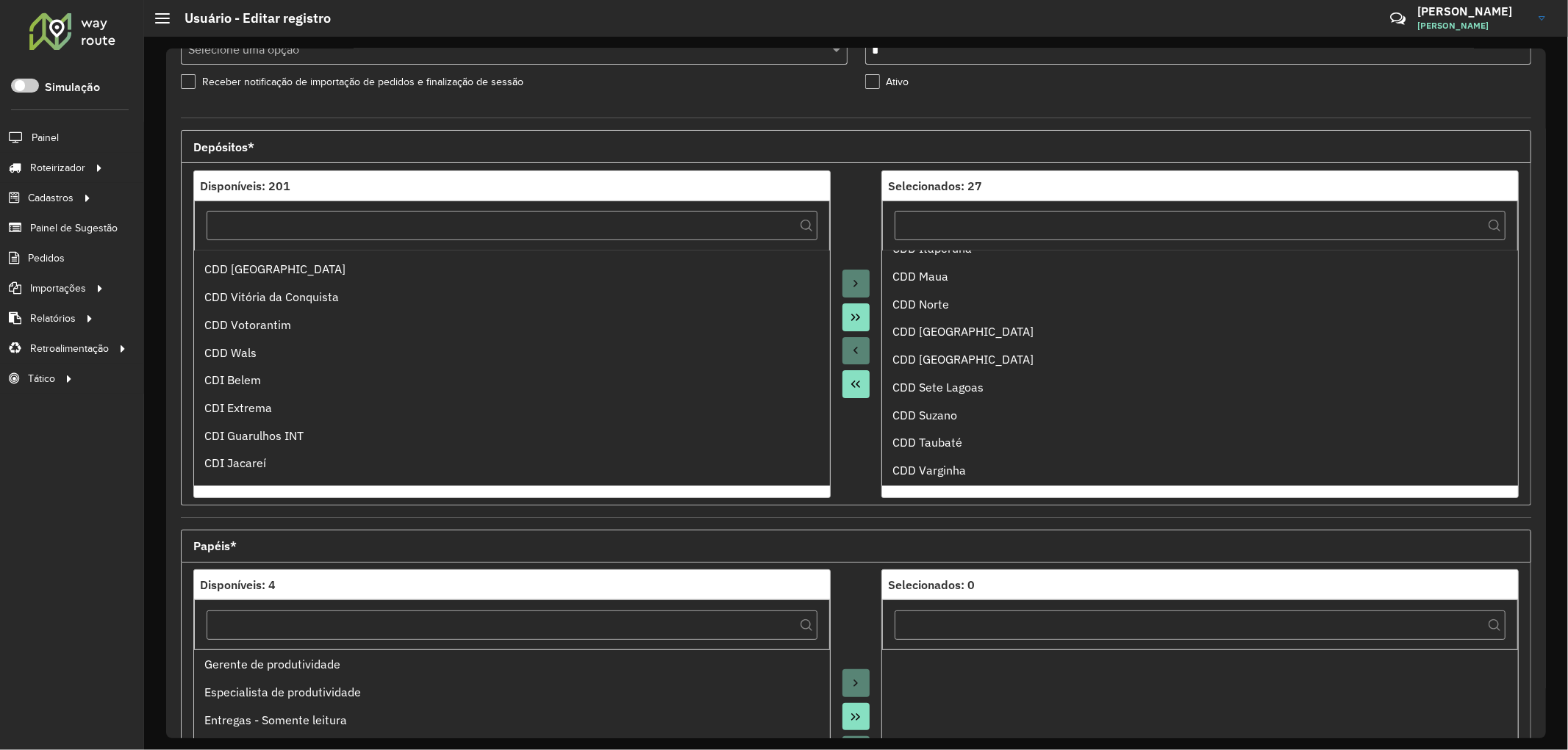
scroll to position [82, 0]
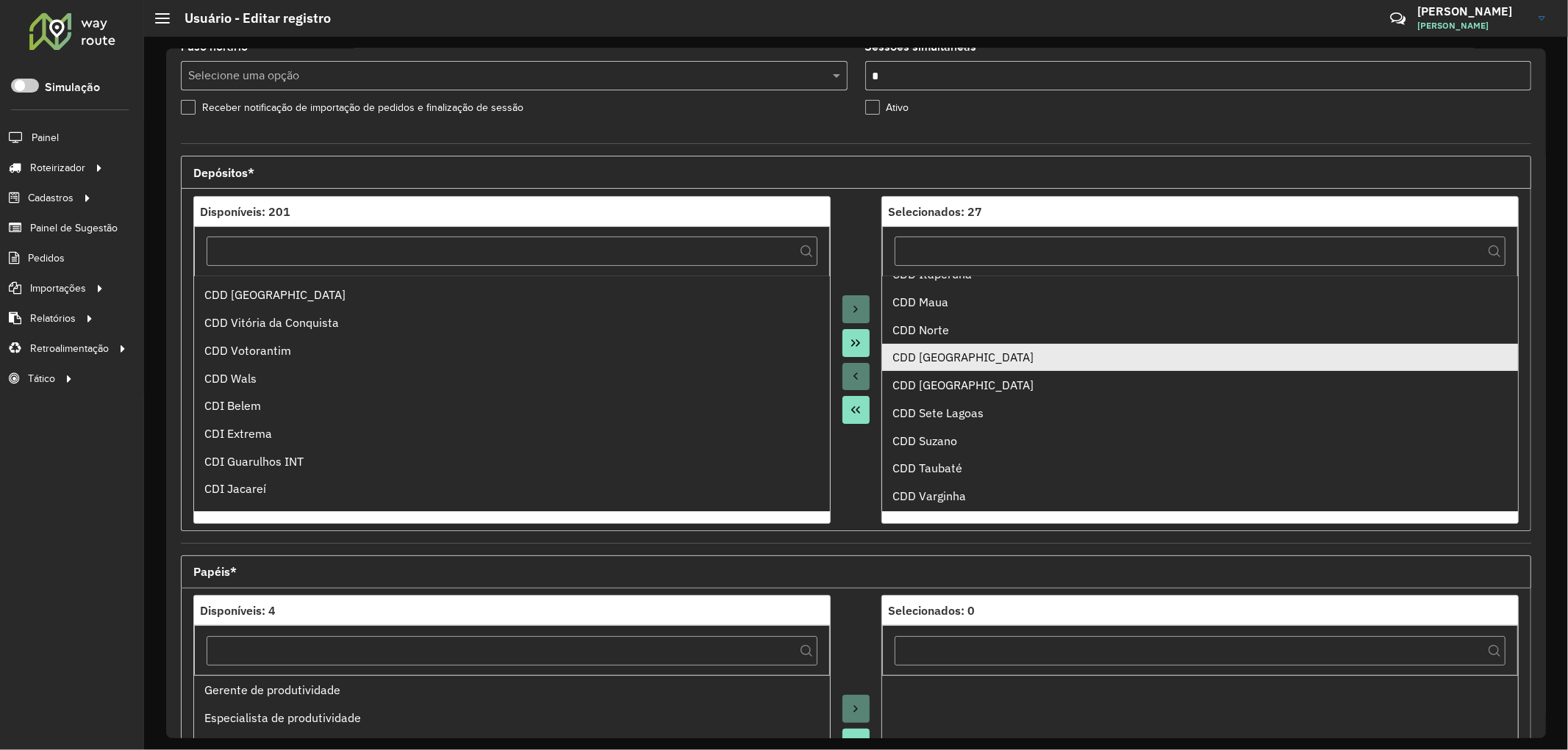
click at [950, 356] on div "CDD [GEOGRAPHIC_DATA]" at bounding box center [1200, 358] width 615 height 18
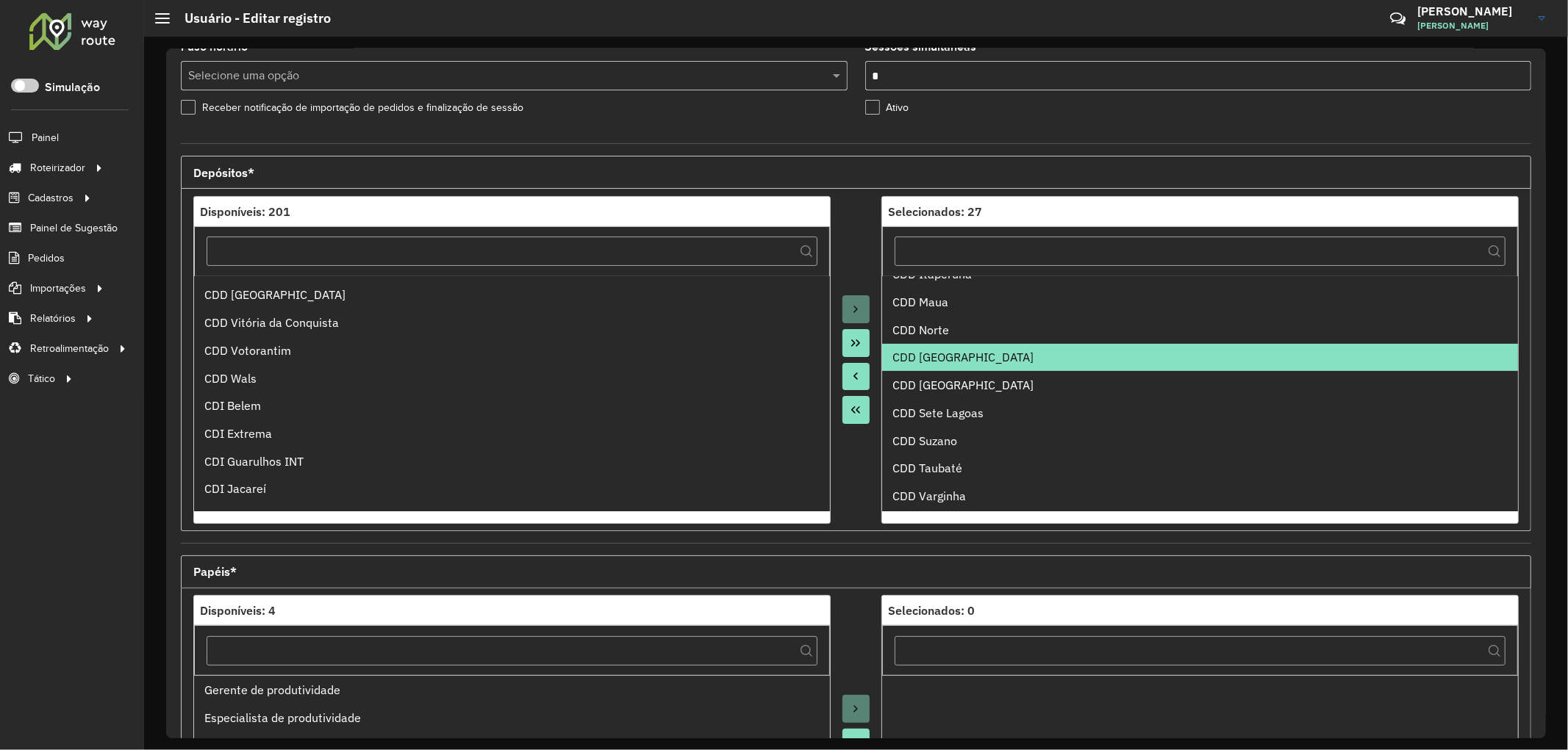
click at [862, 380] on button "Move to Source" at bounding box center [856, 376] width 28 height 28
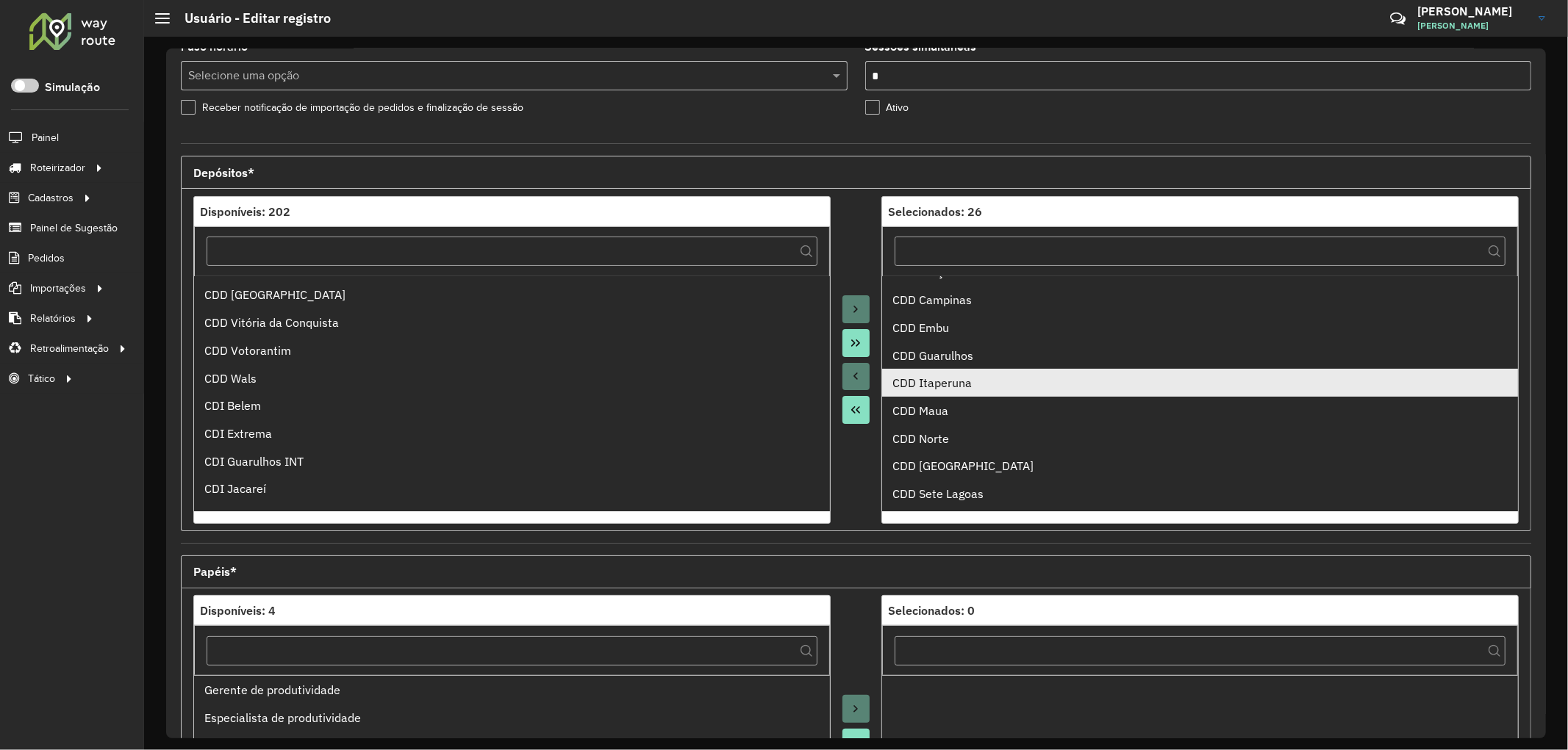
scroll to position [0, 0]
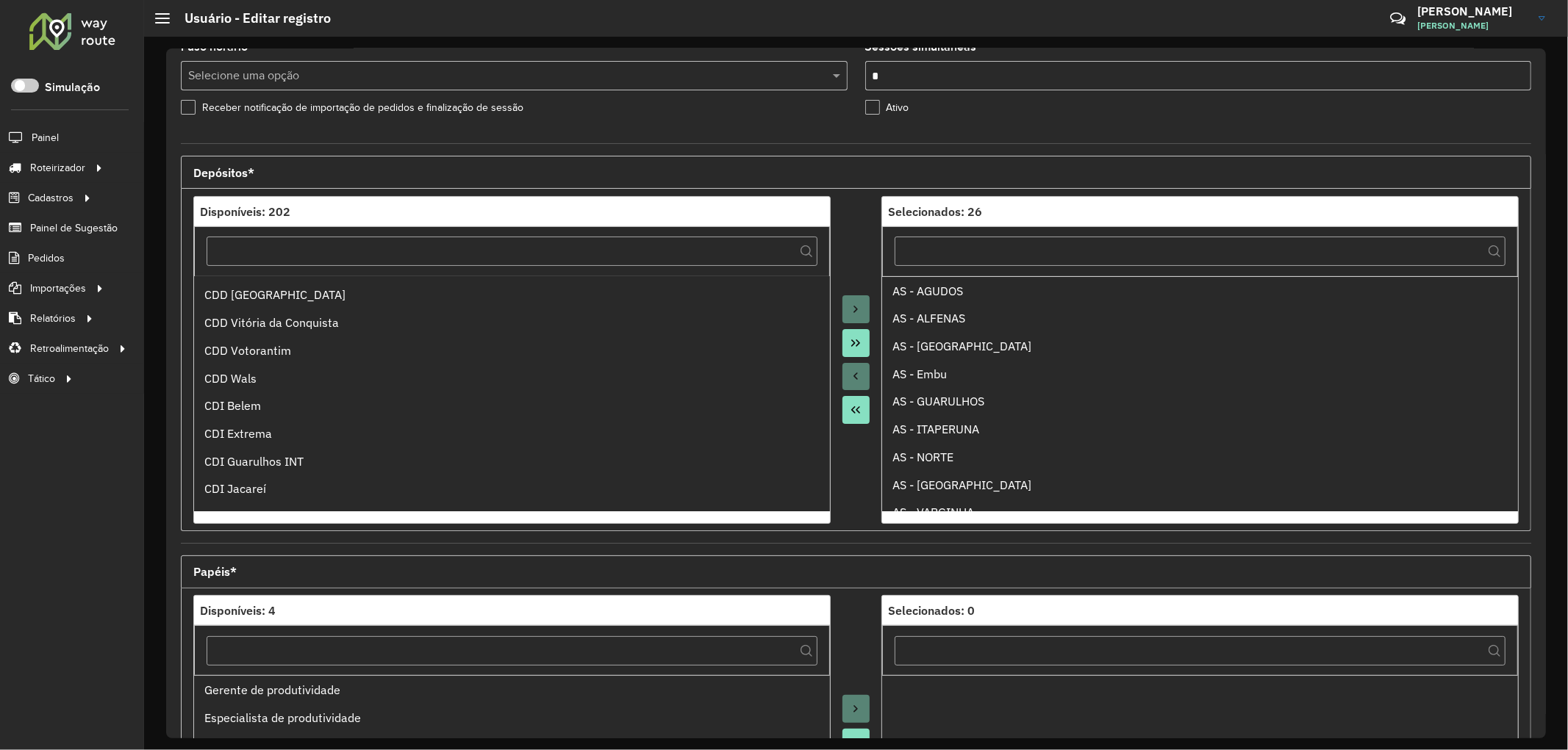
click at [924, 388] on ul "AS - AGUDOS AS - ALFENAS AS - [GEOGRAPHIC_DATA] AS - Embu AS - [GEOGRAPHIC_DATA…" at bounding box center [1200, 393] width 636 height 235
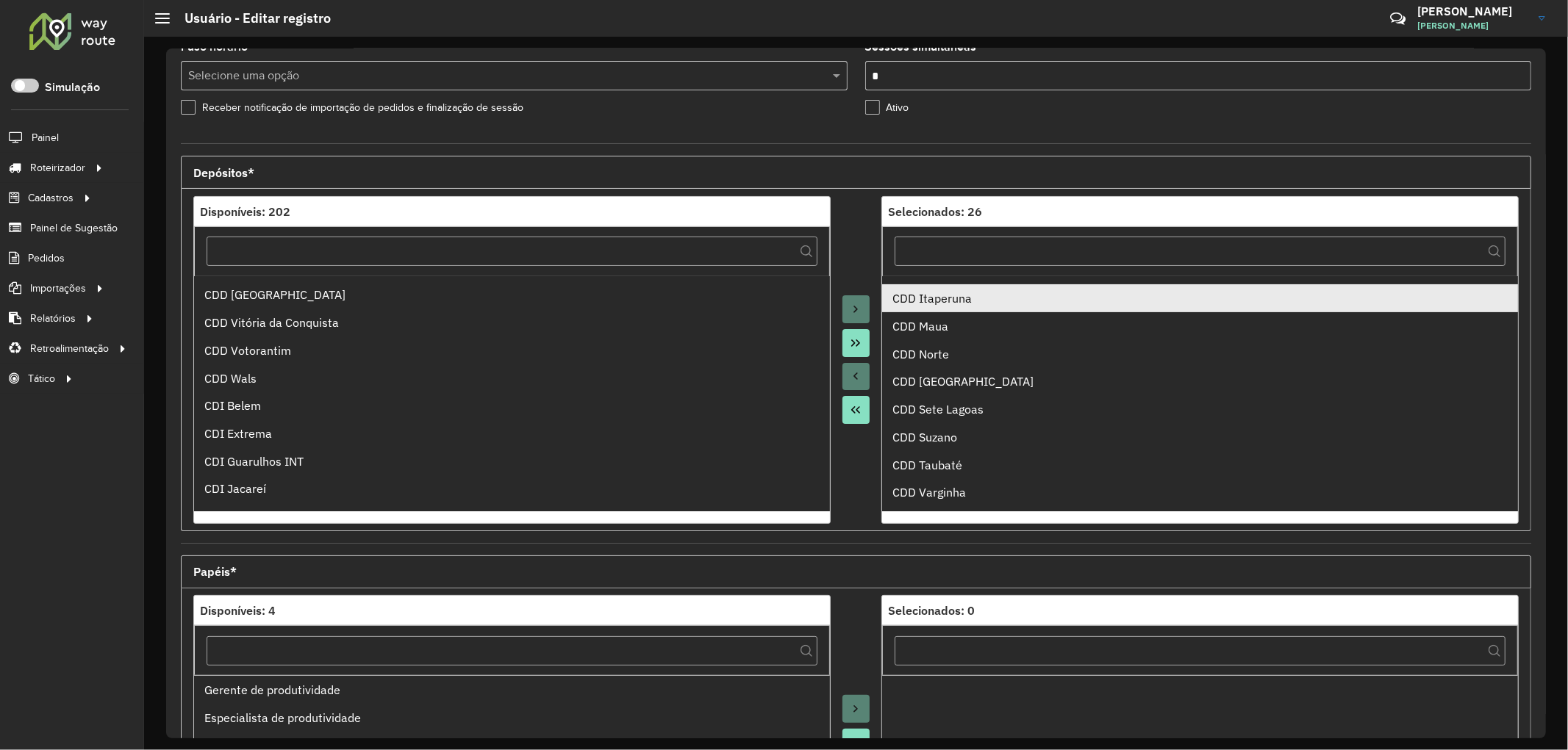
click at [949, 307] on div "CDD Itaperuna" at bounding box center [1200, 298] width 615 height 18
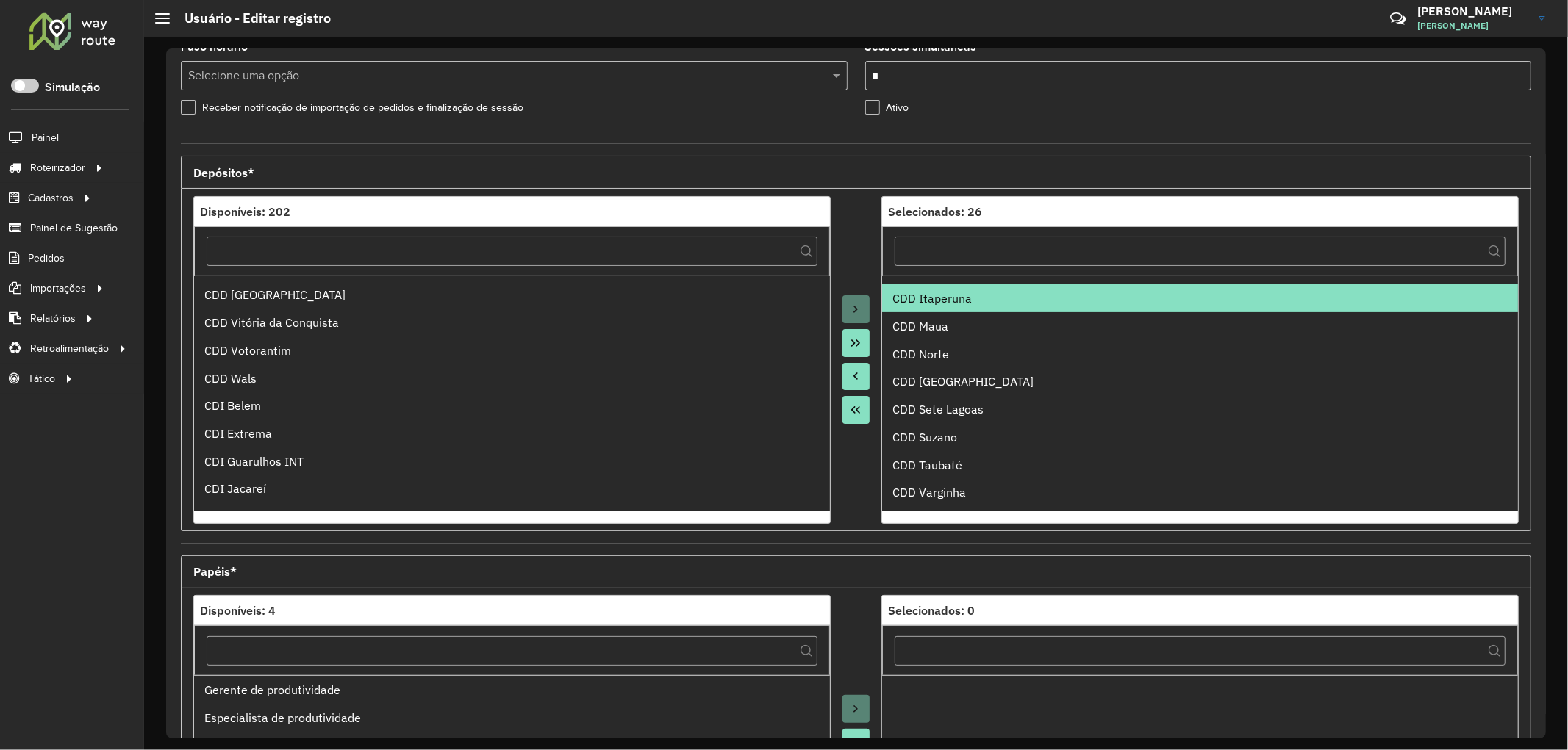
click at [855, 380] on icon "Move to Source" at bounding box center [856, 377] width 4 height 7
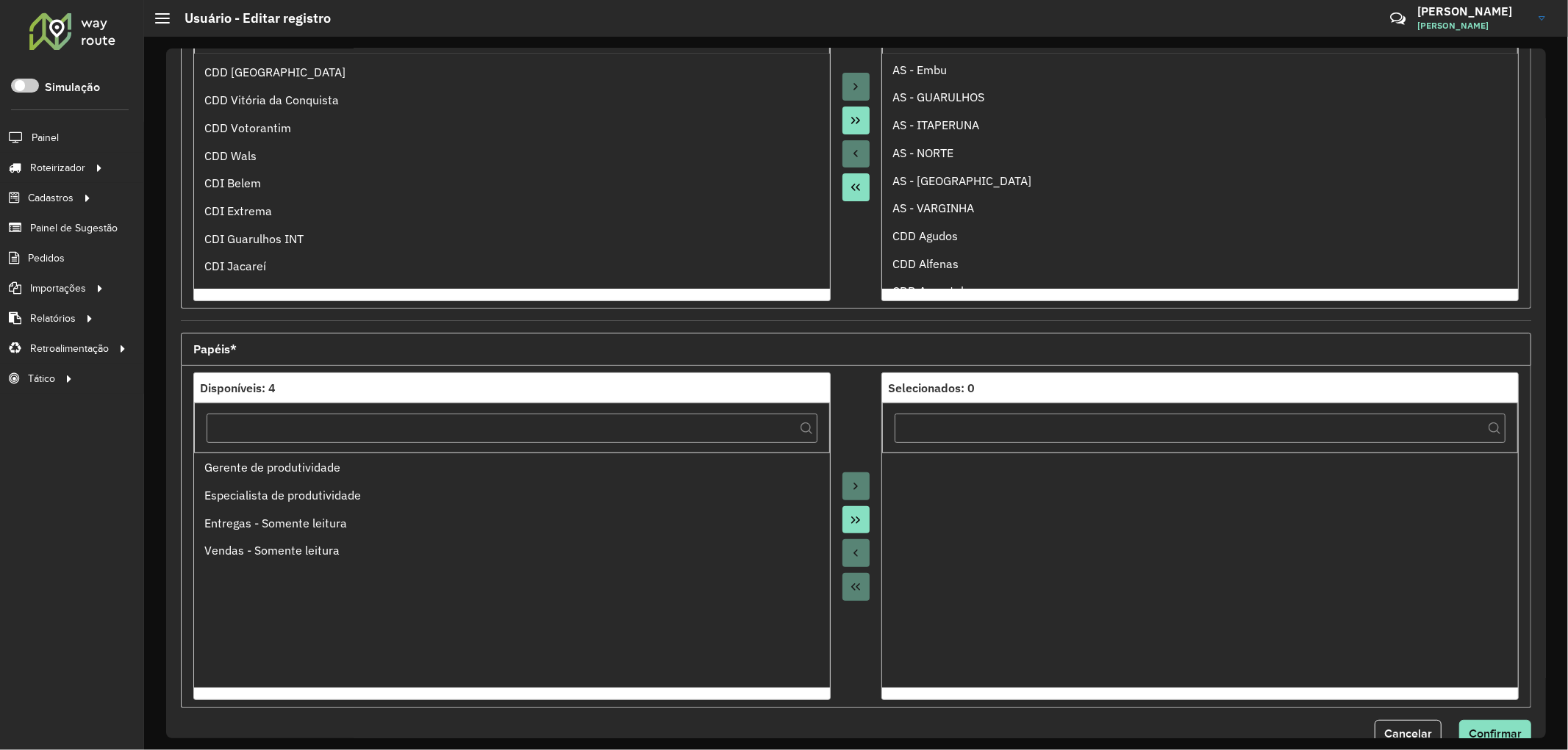
scroll to position [341, 0]
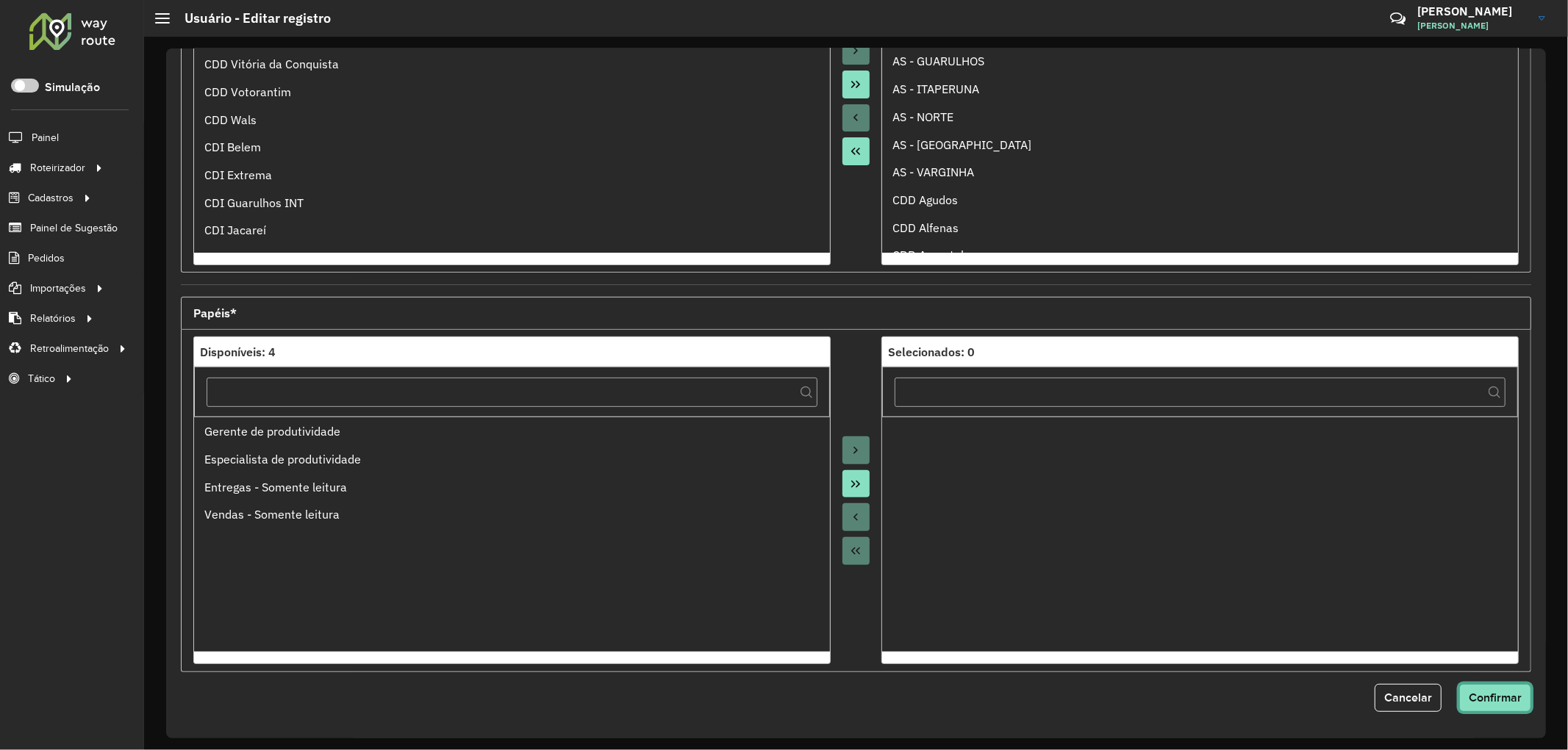
click at [1491, 705] on button "Confirmar" at bounding box center [1495, 697] width 72 height 28
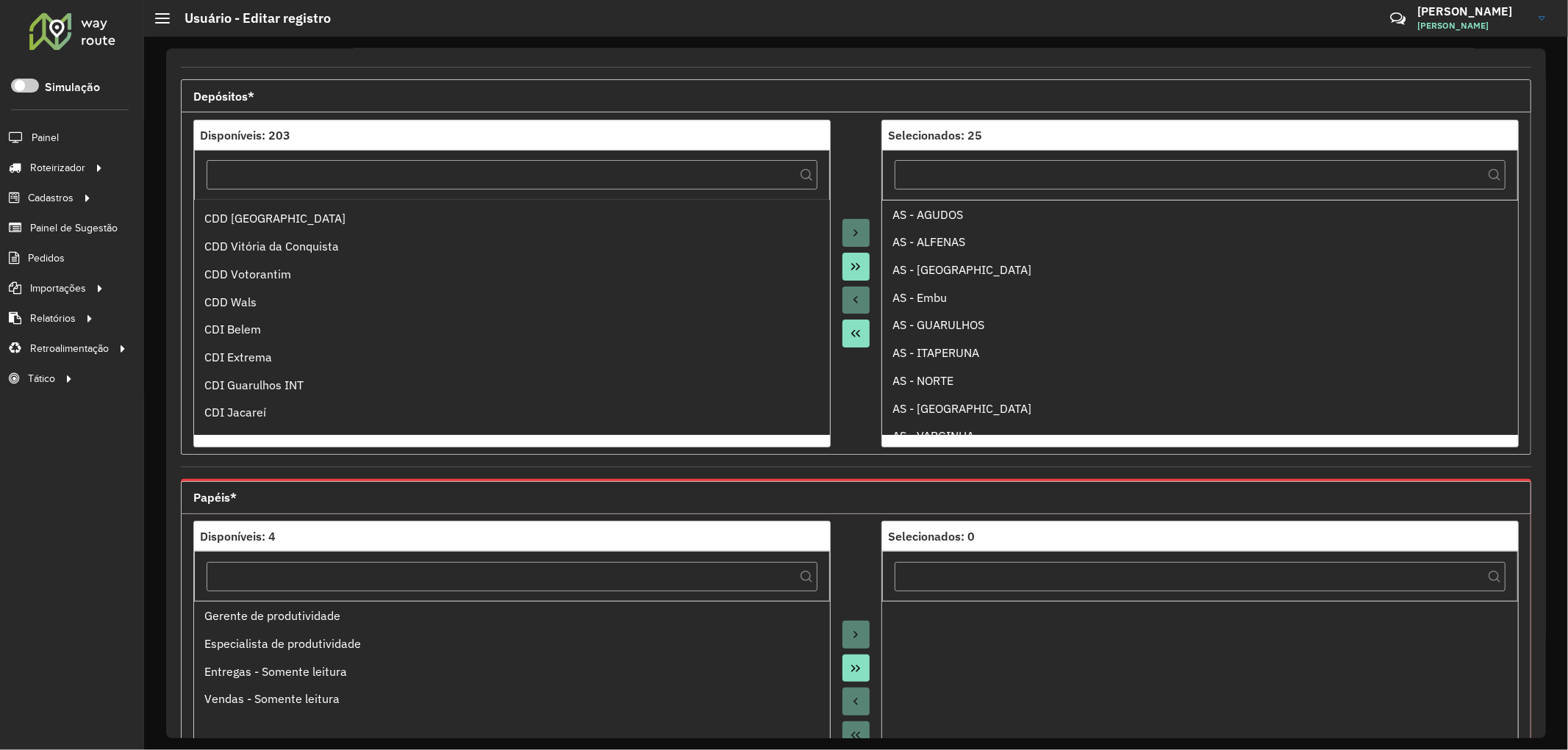
scroll to position [357, 0]
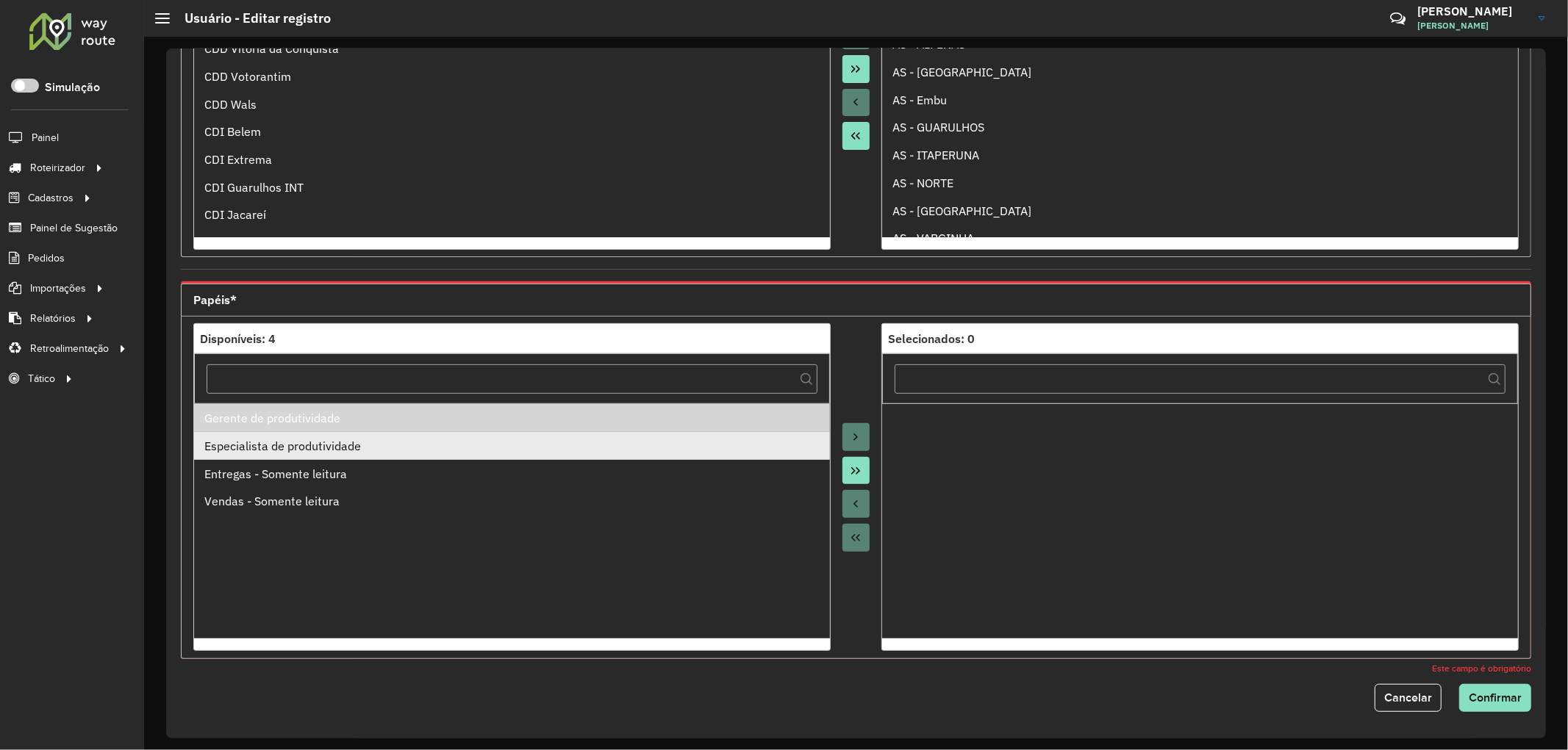
click at [305, 453] on div "Especialista de produtividade" at bounding box center [512, 446] width 615 height 18
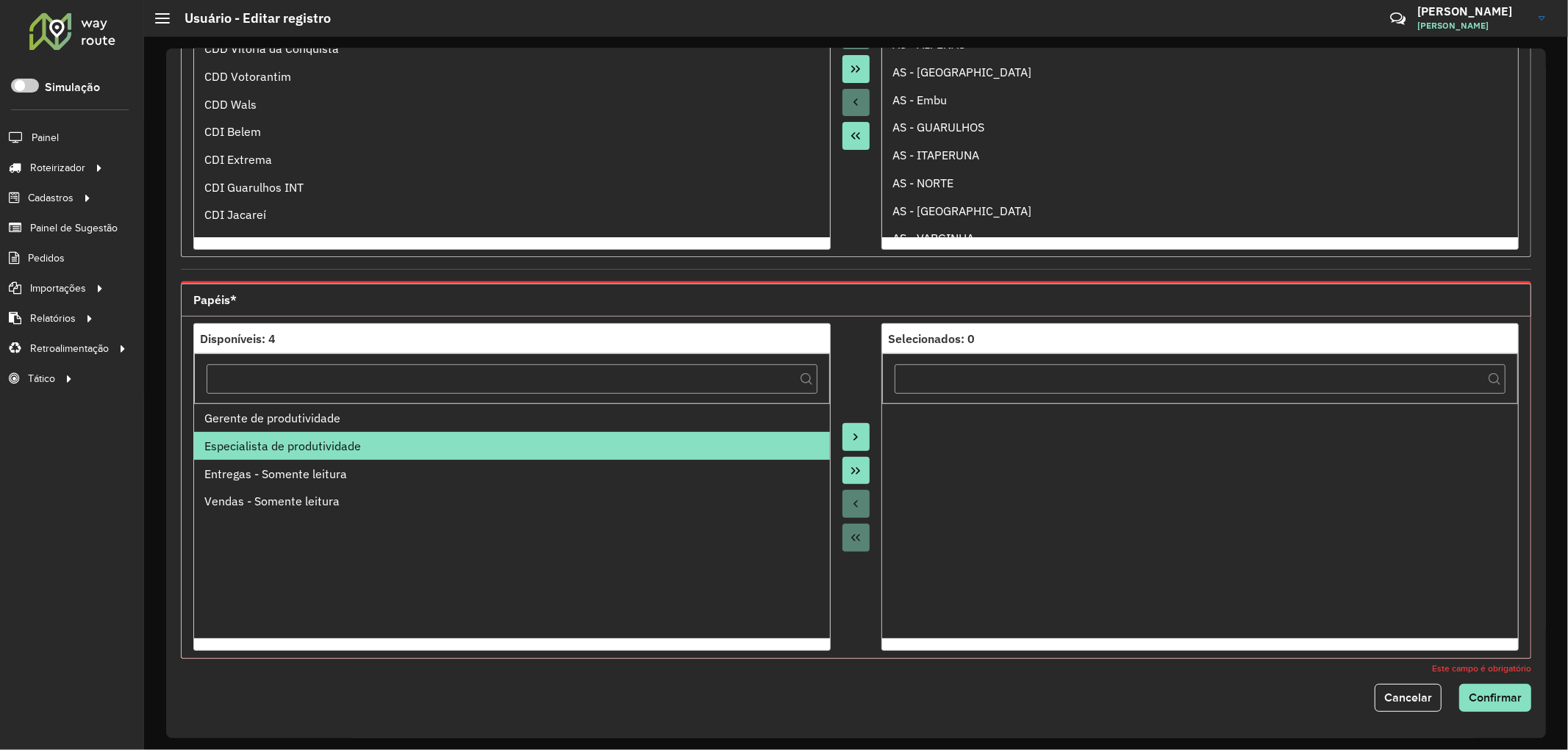
click at [850, 442] on icon "Move to Target" at bounding box center [855, 436] width 12 height 12
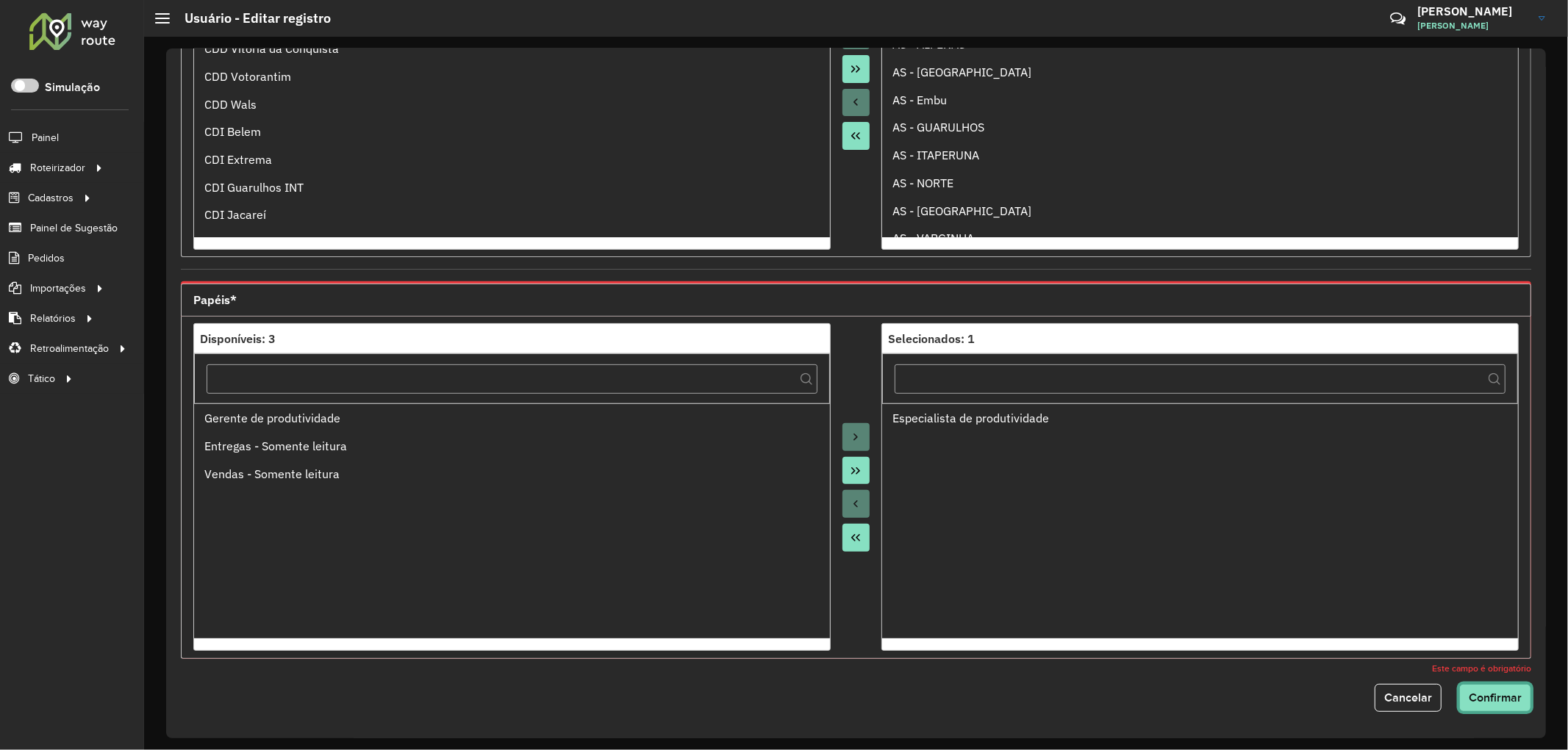
click at [1482, 706] on button "Confirmar" at bounding box center [1495, 697] width 72 height 28
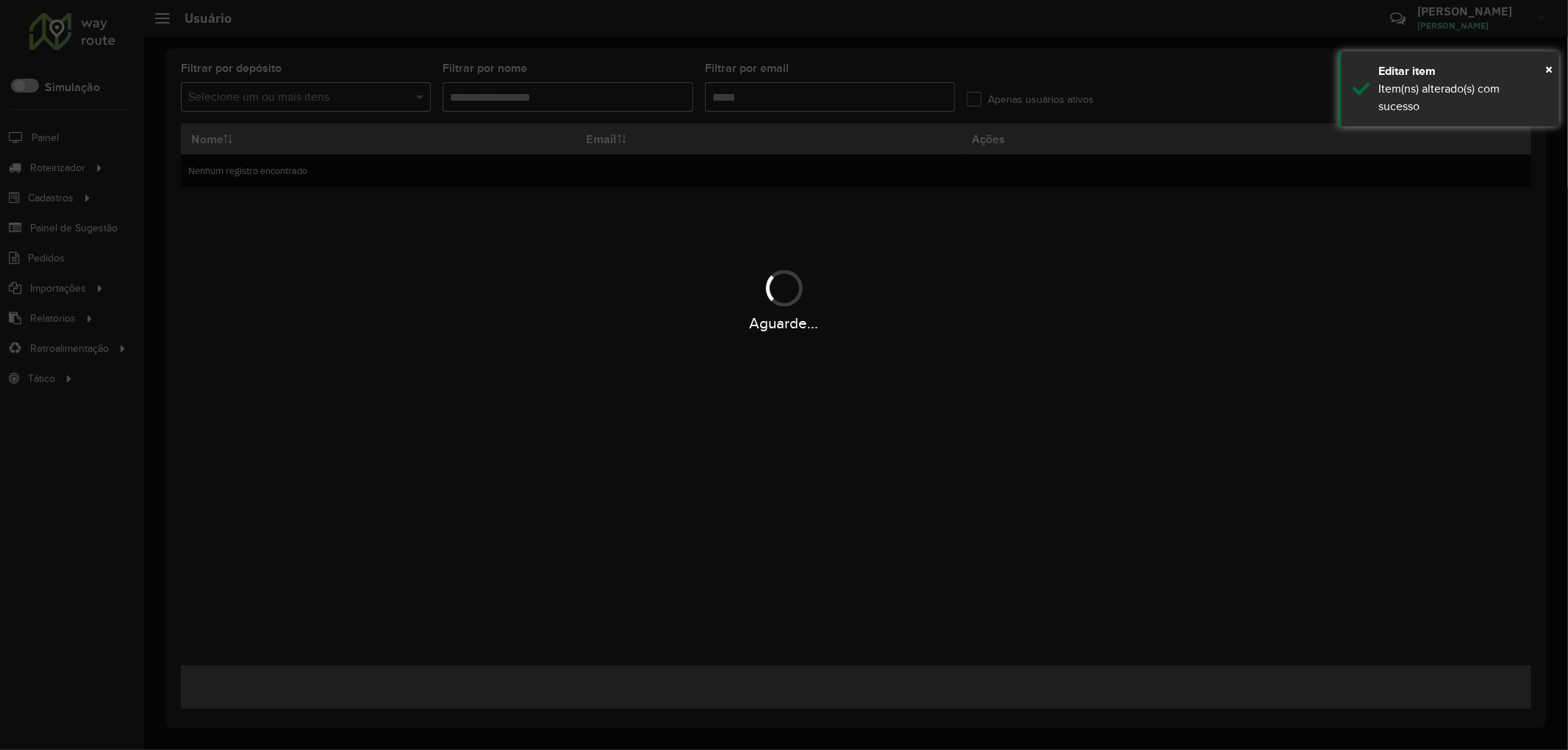
type input "****"
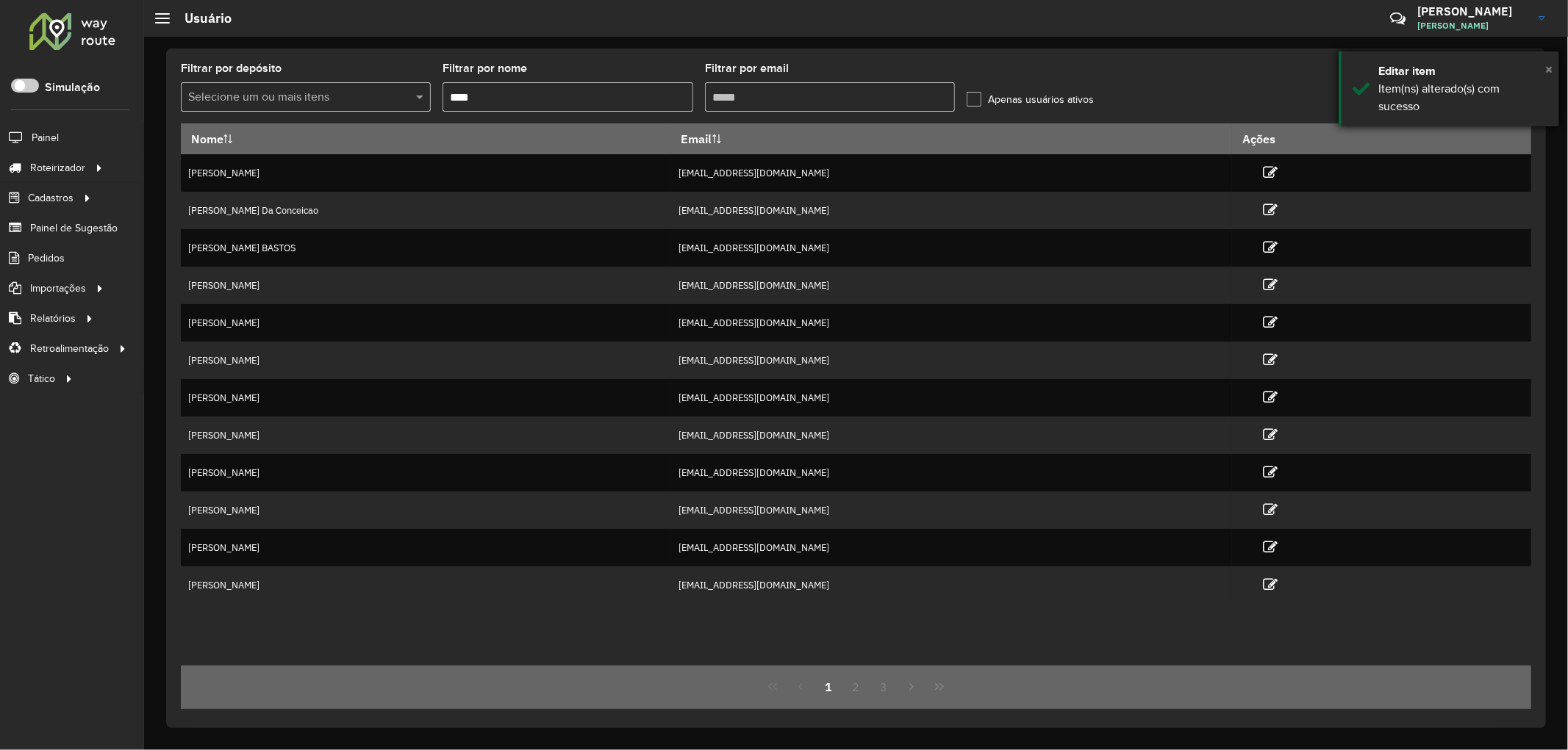
click at [1545, 68] on span "×" at bounding box center [1548, 69] width 7 height 16
